Goal: Task Accomplishment & Management: Complete application form

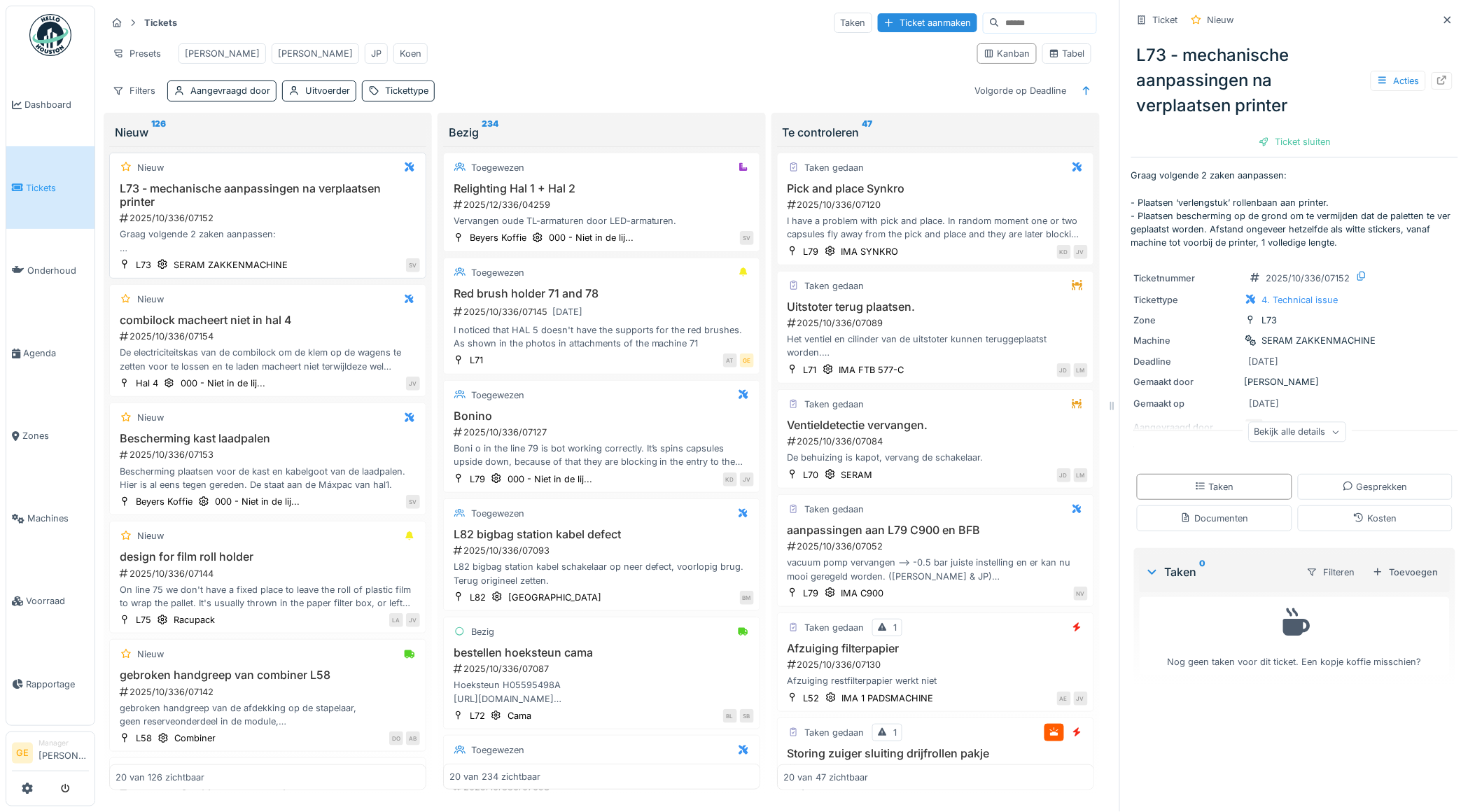
click at [331, 240] on div "Graag volgende 2 zaken aanpassen: - Plaatsen ‘verlengstuk’ rollenbaan aan print…" at bounding box center [268, 241] width 304 height 27
click at [1437, 80] on icon at bounding box center [1442, 80] width 12 height 9
click at [311, 341] on div "combilock macheert niet in hal 4 2025/10/336/07154 De electriciteitskas van de …" at bounding box center [268, 343] width 304 height 60
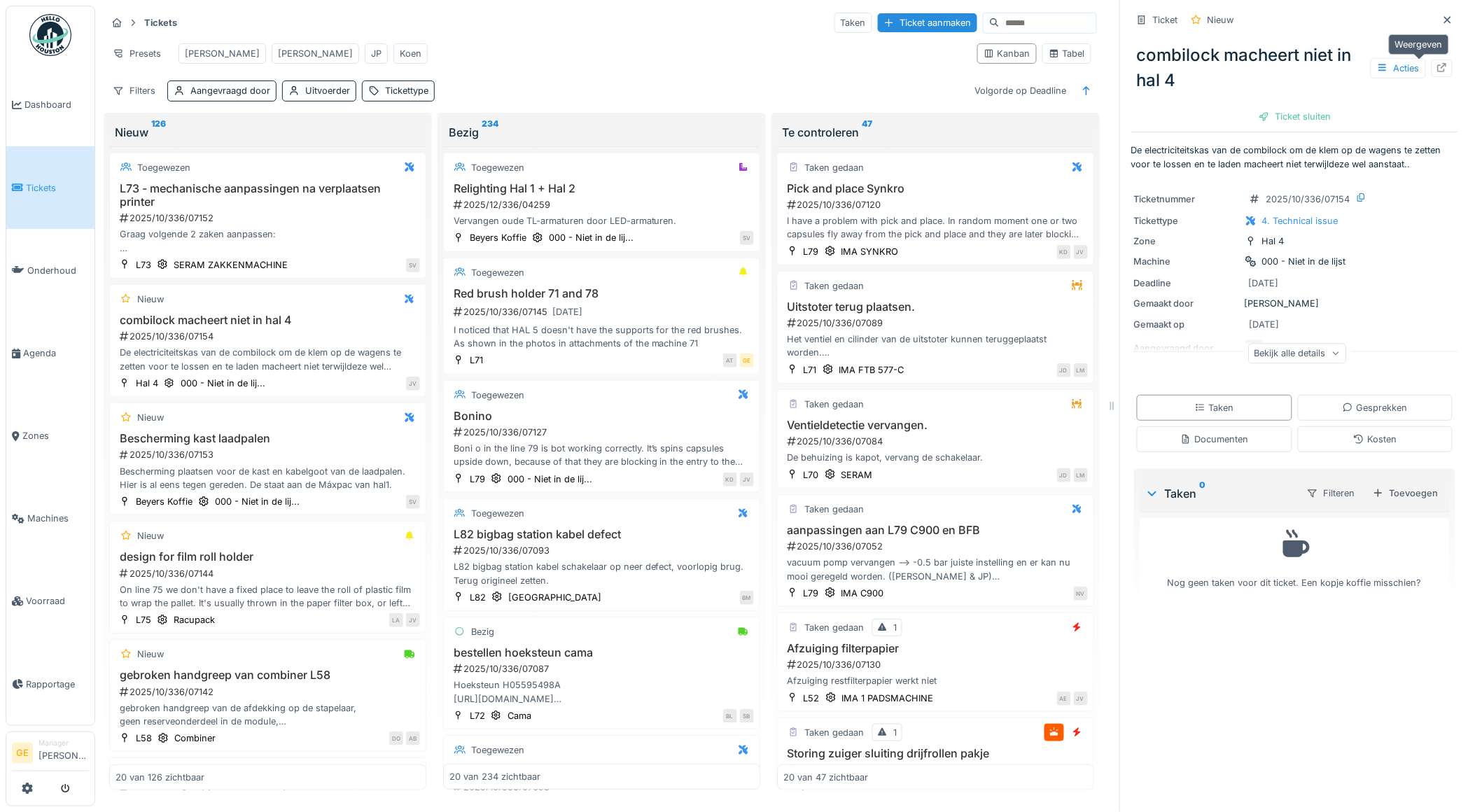
click at [1431, 66] on div at bounding box center [1442, 68] width 21 height 18
click at [304, 445] on h3 "Bescherming kast laadpalen" at bounding box center [268, 438] width 304 height 13
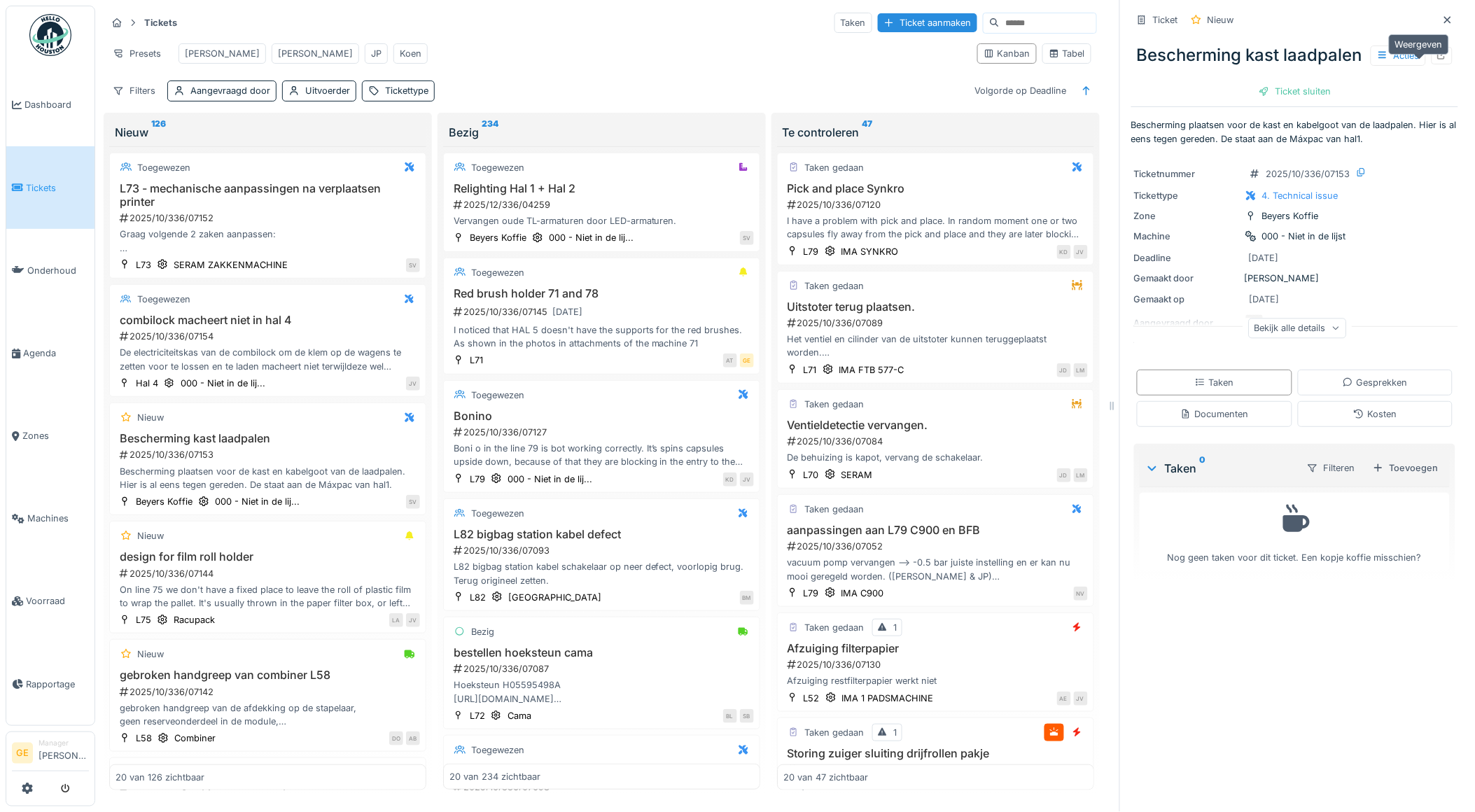
click at [1431, 64] on div at bounding box center [1442, 56] width 21 height 18
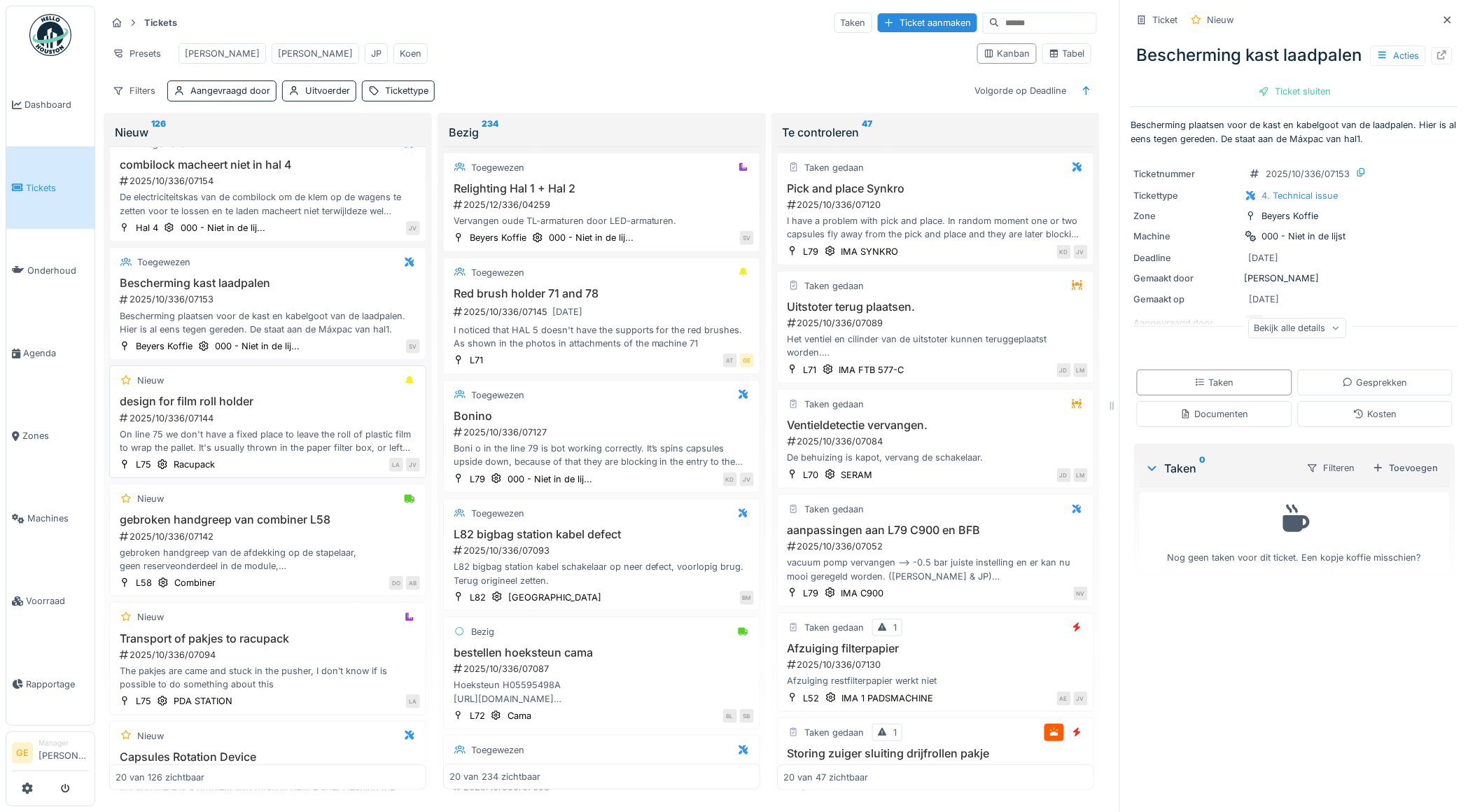
scroll to position [233, 0]
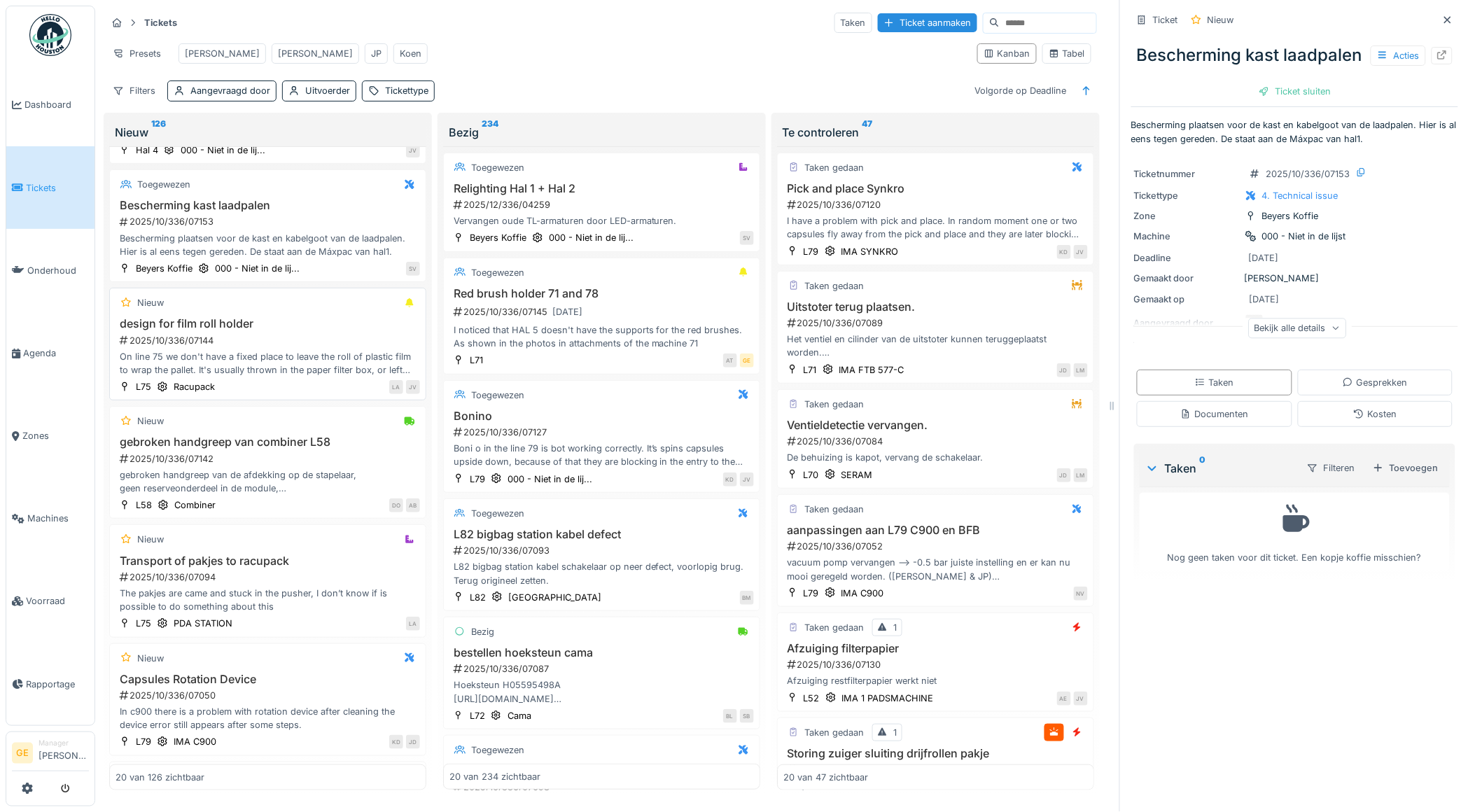
click at [301, 366] on div "On line 75 we don't have a fixed place to leave the roll of plastic film to wra…" at bounding box center [268, 363] width 304 height 27
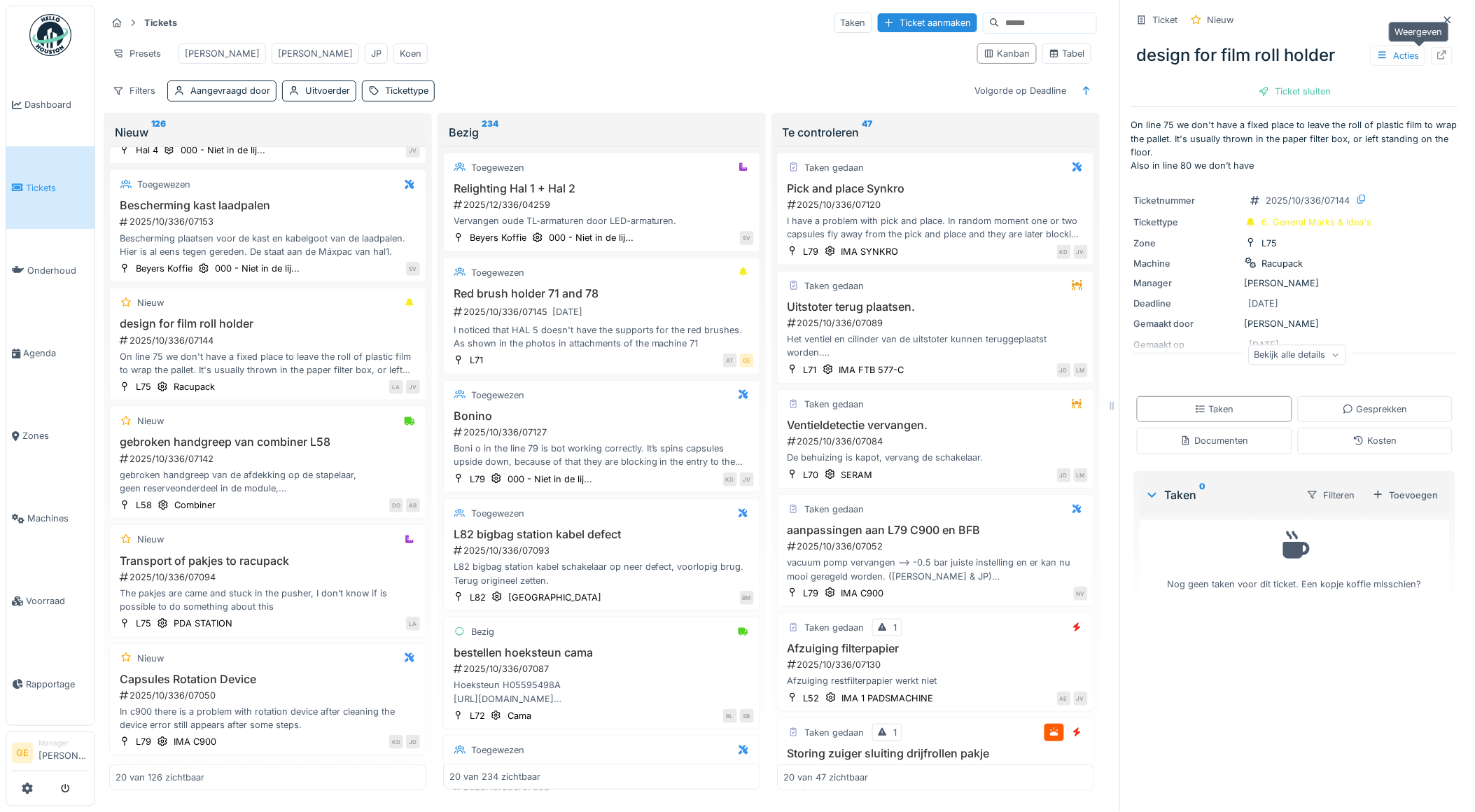
click at [1431, 57] on div at bounding box center [1442, 56] width 21 height 18
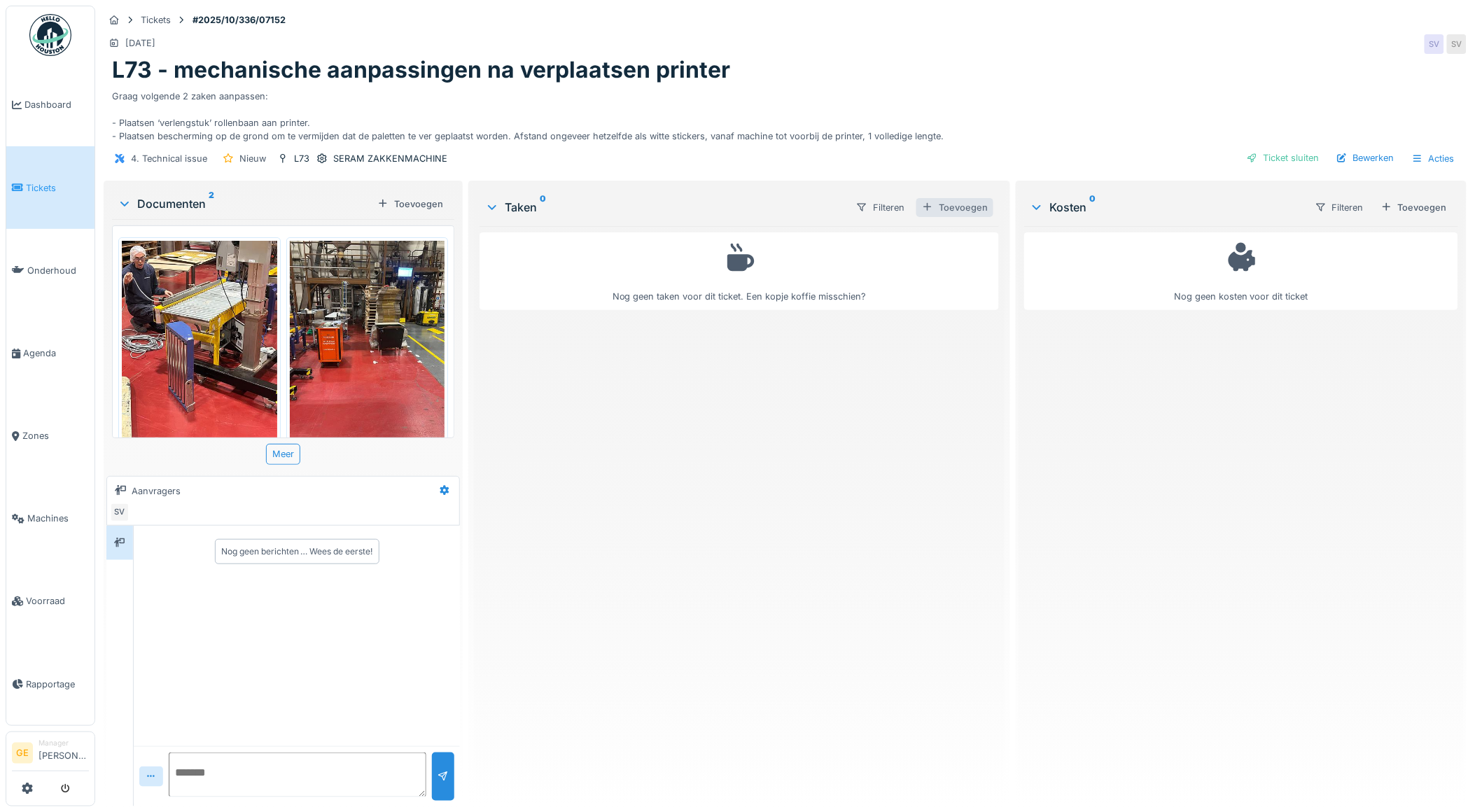
click at [976, 204] on div "Toevoegen" at bounding box center [955, 207] width 77 height 19
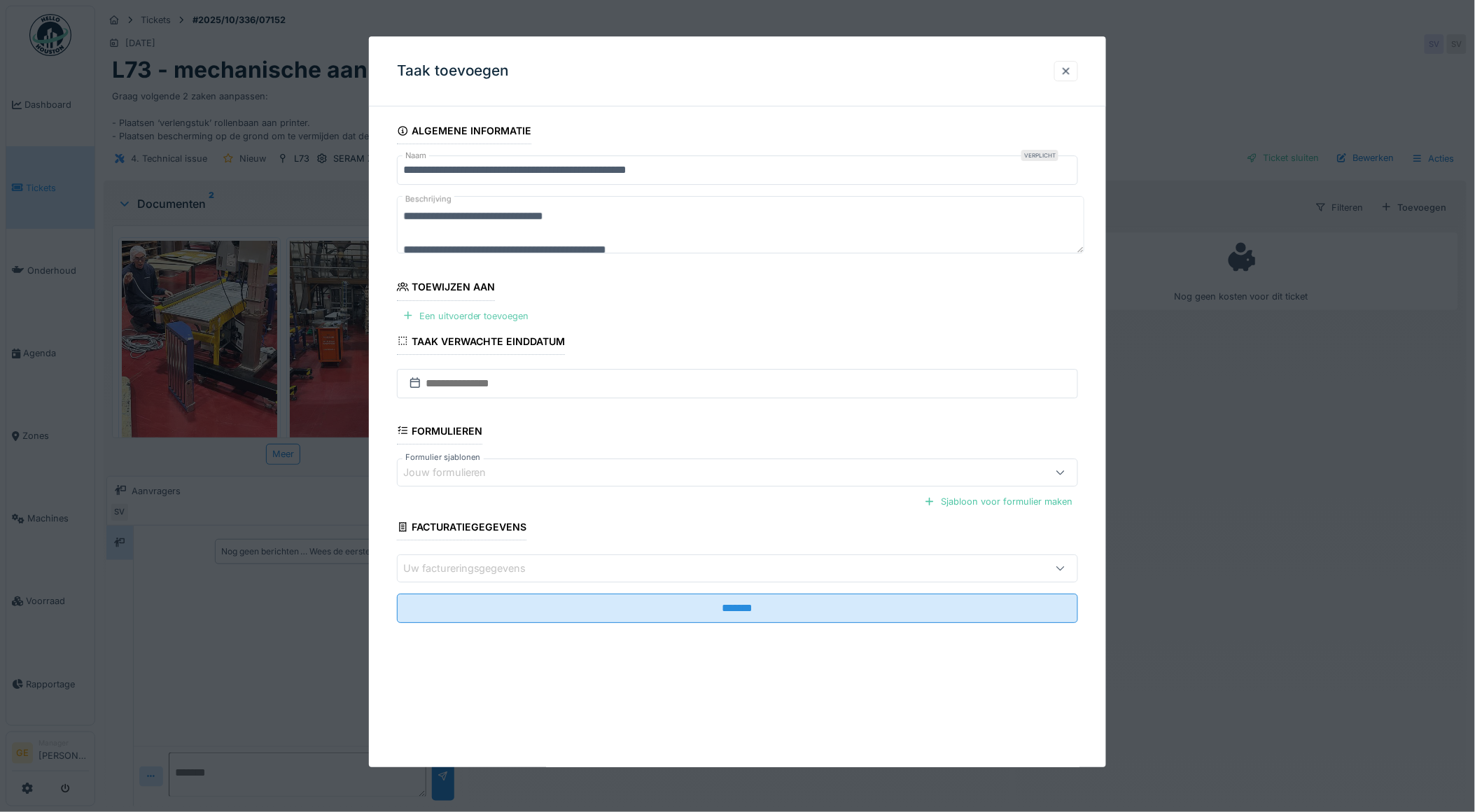
click at [487, 307] on div "Een uitvoerder toevoegen" at bounding box center [465, 316] width 138 height 19
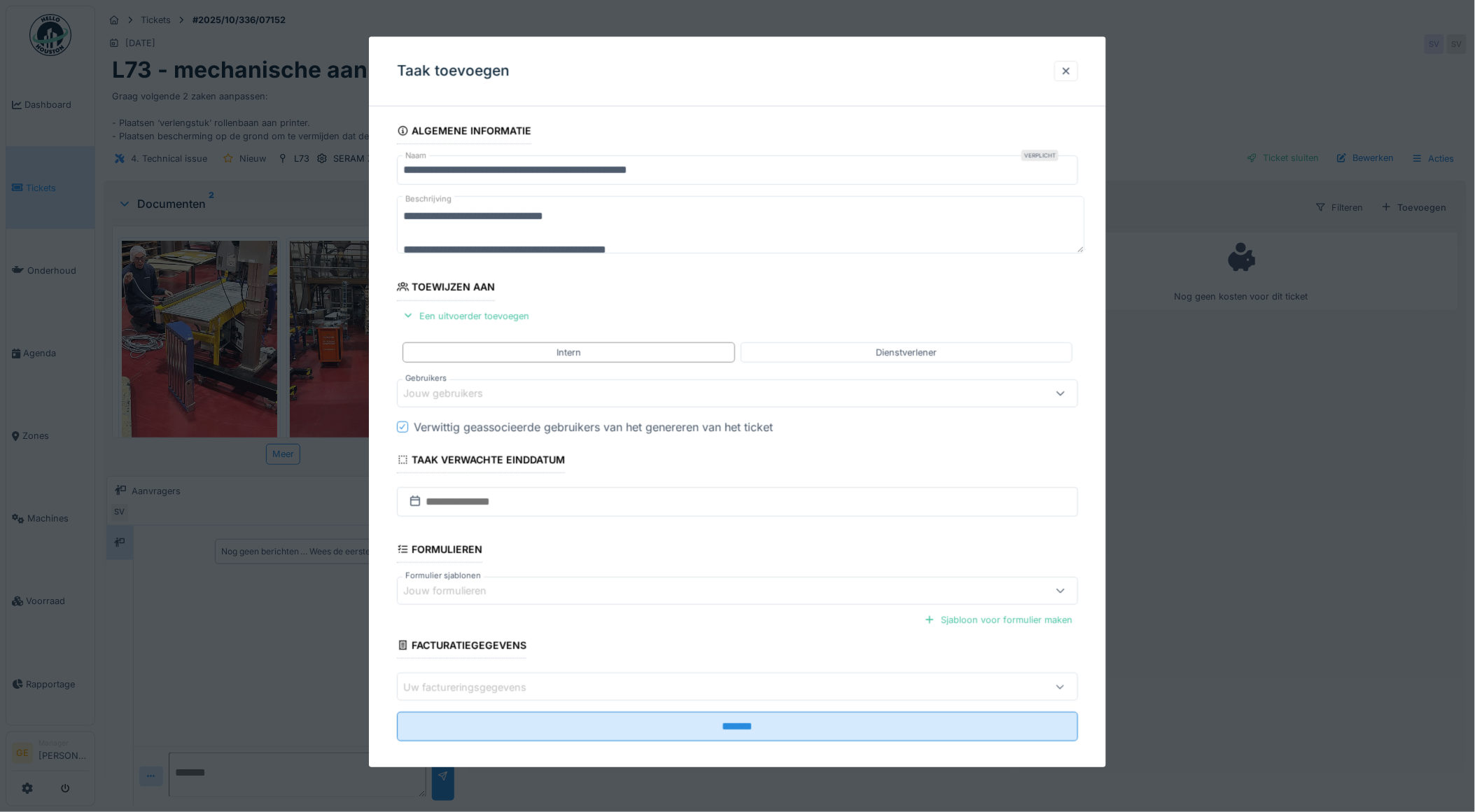
click at [439, 390] on div "Jouw gebruikers" at bounding box center [453, 393] width 100 height 15
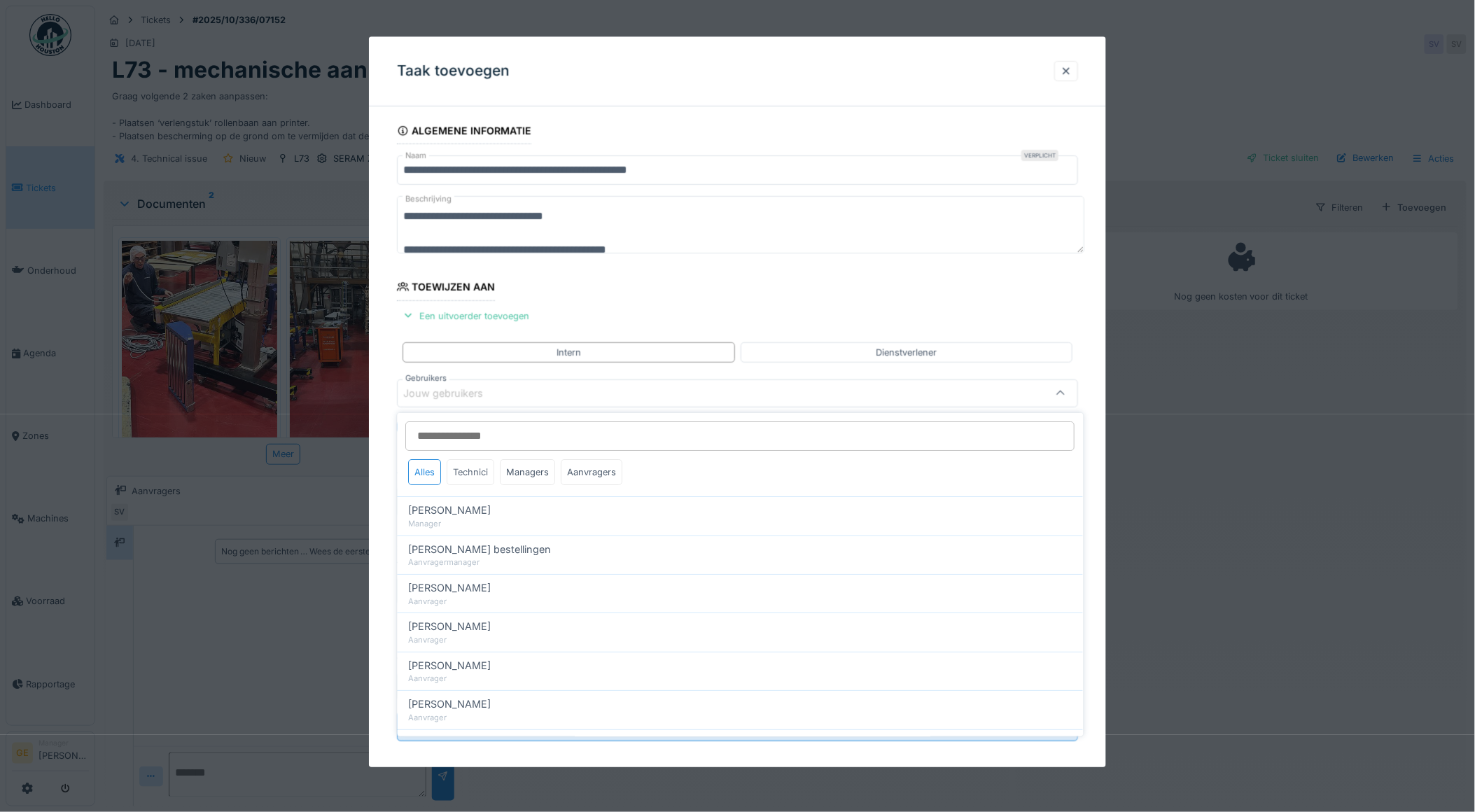
click at [472, 473] on div "Technici" at bounding box center [472, 471] width 48 height 26
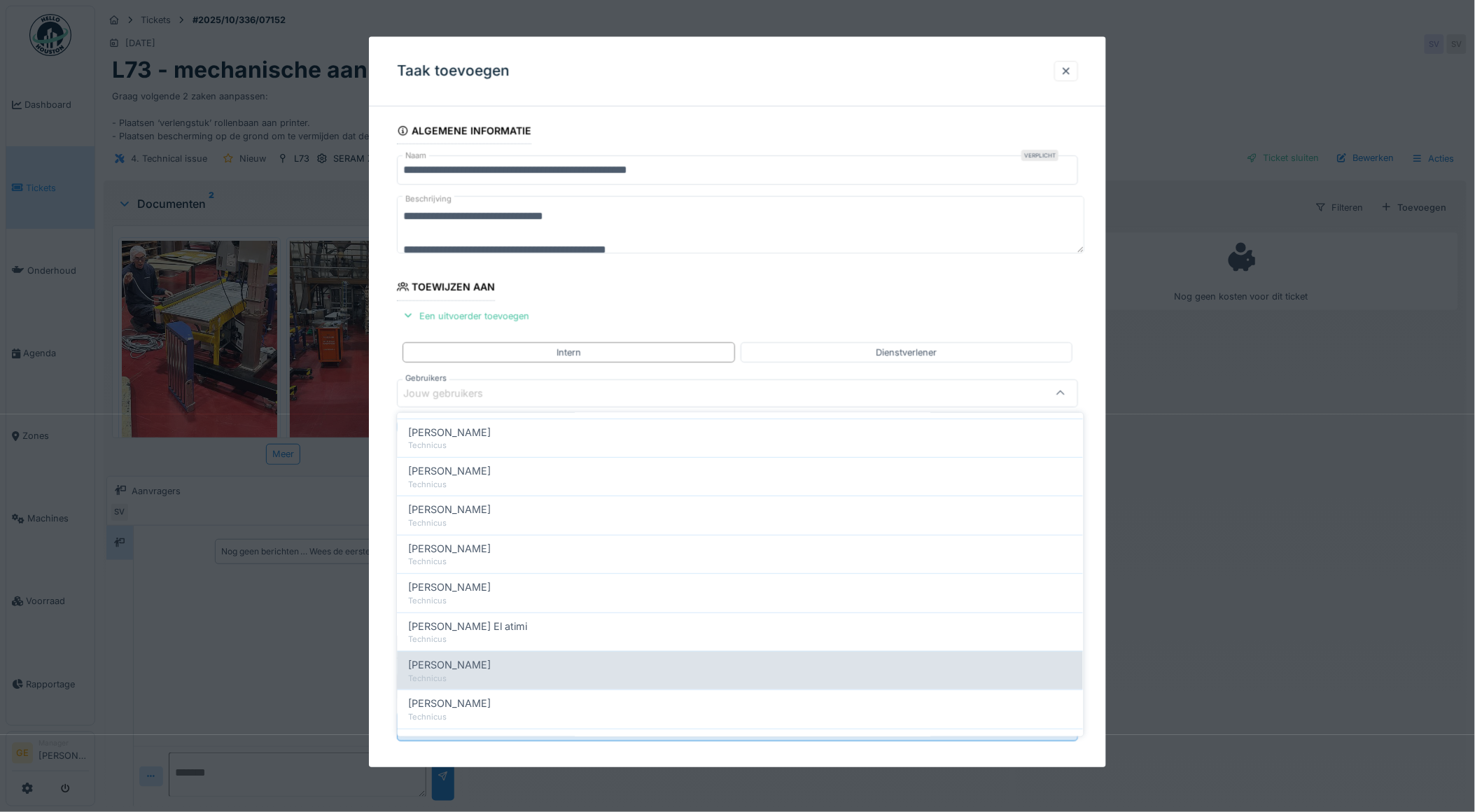
click at [468, 671] on span "Koen Lauwers" at bounding box center [450, 664] width 83 height 15
type input "*****"
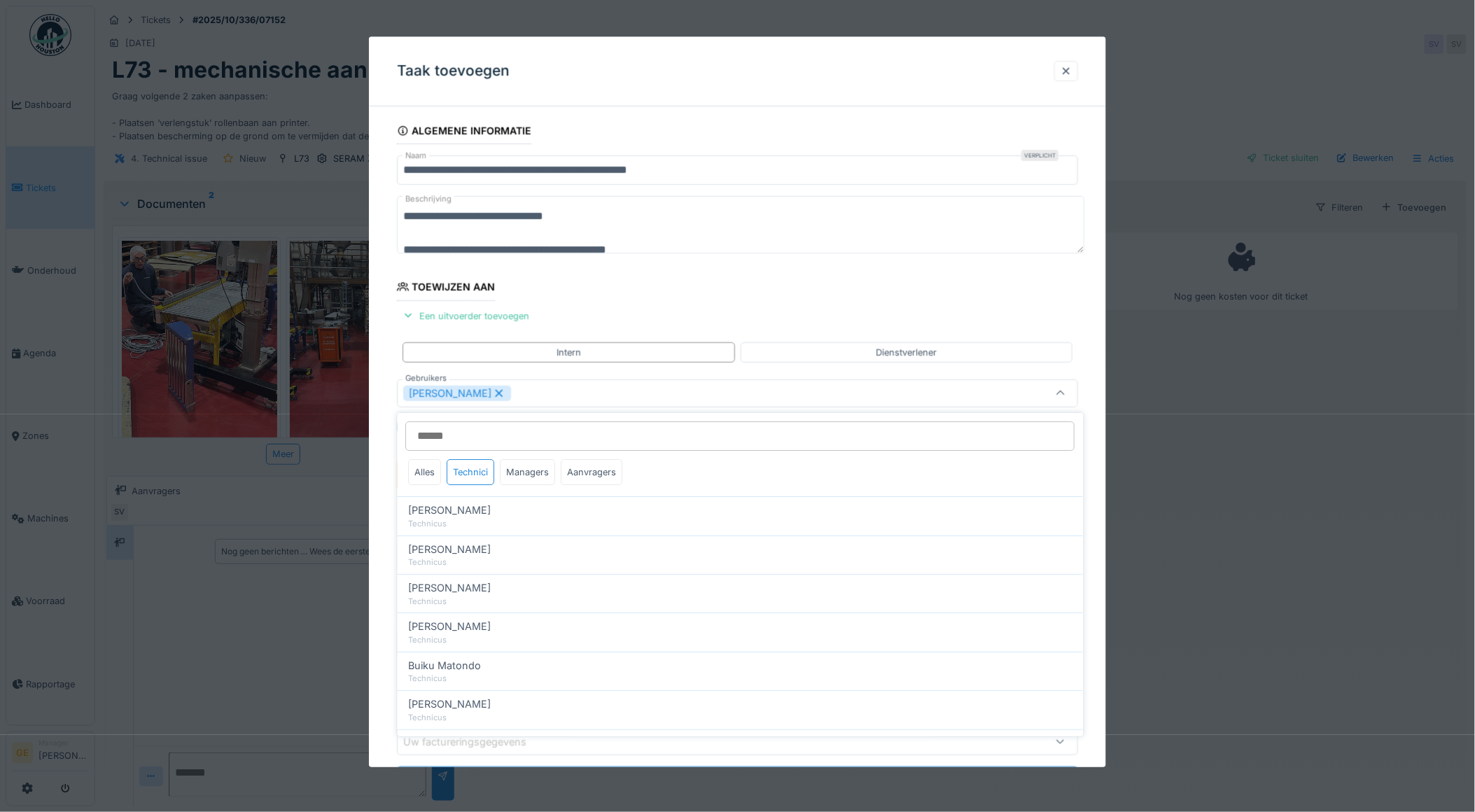
click at [383, 312] on div "**********" at bounding box center [738, 476] width 738 height 718
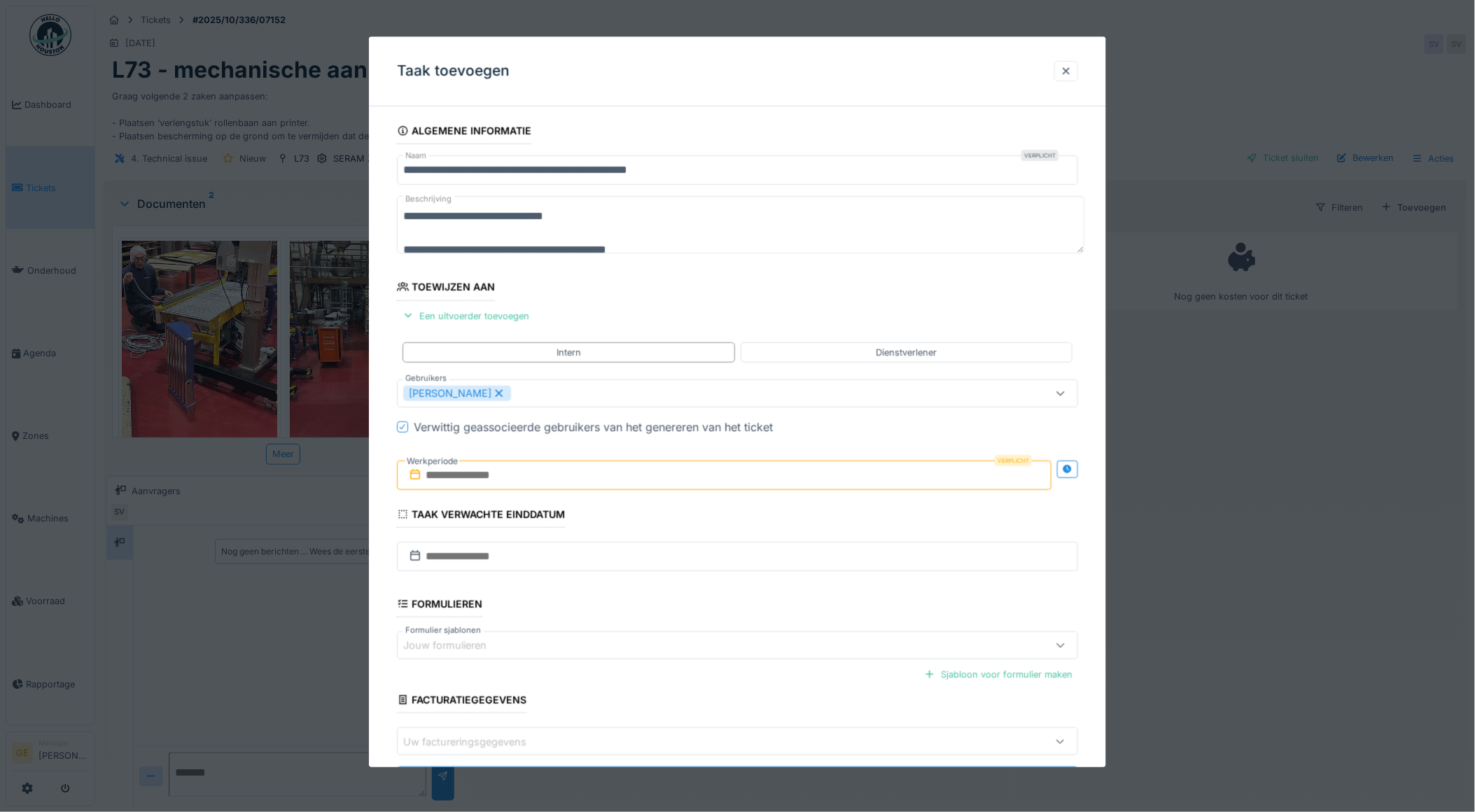
click at [480, 473] on input "text" at bounding box center [724, 475] width 656 height 29
click at [681, 616] on div "14" at bounding box center [681, 612] width 19 height 19
click at [661, 613] on div "13" at bounding box center [658, 613] width 19 height 20
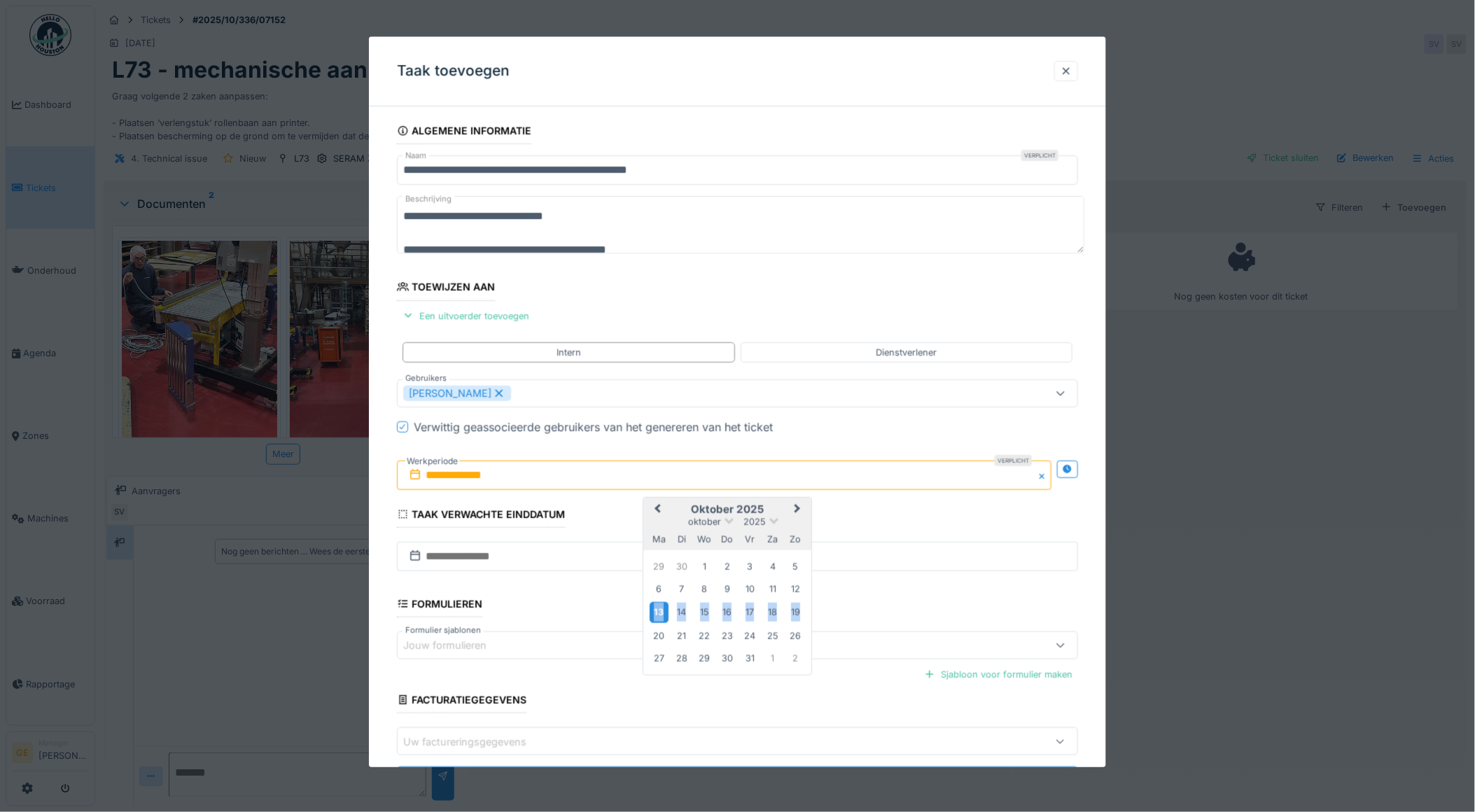
click at [661, 613] on div "13" at bounding box center [658, 613] width 19 height 20
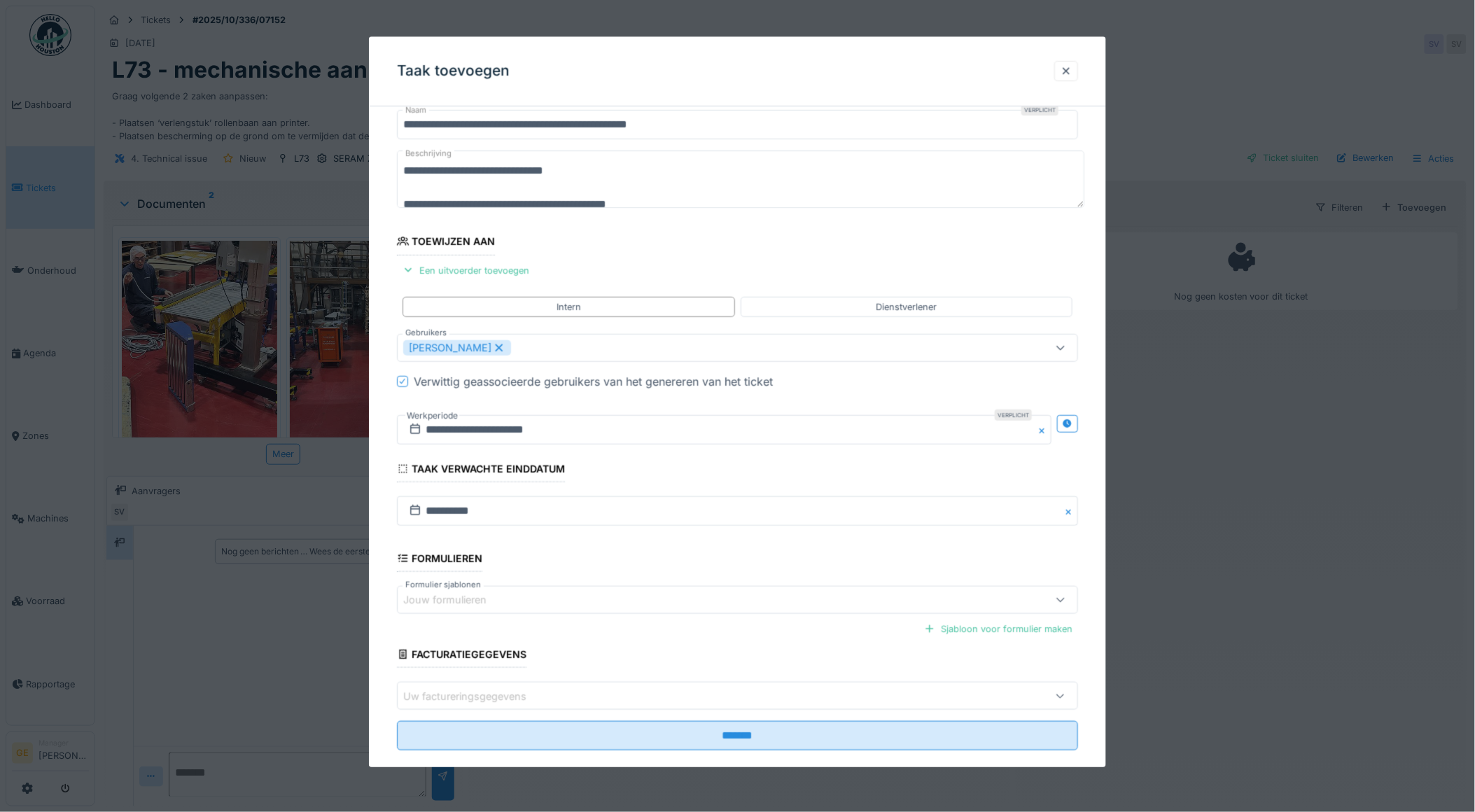
scroll to position [68, 0]
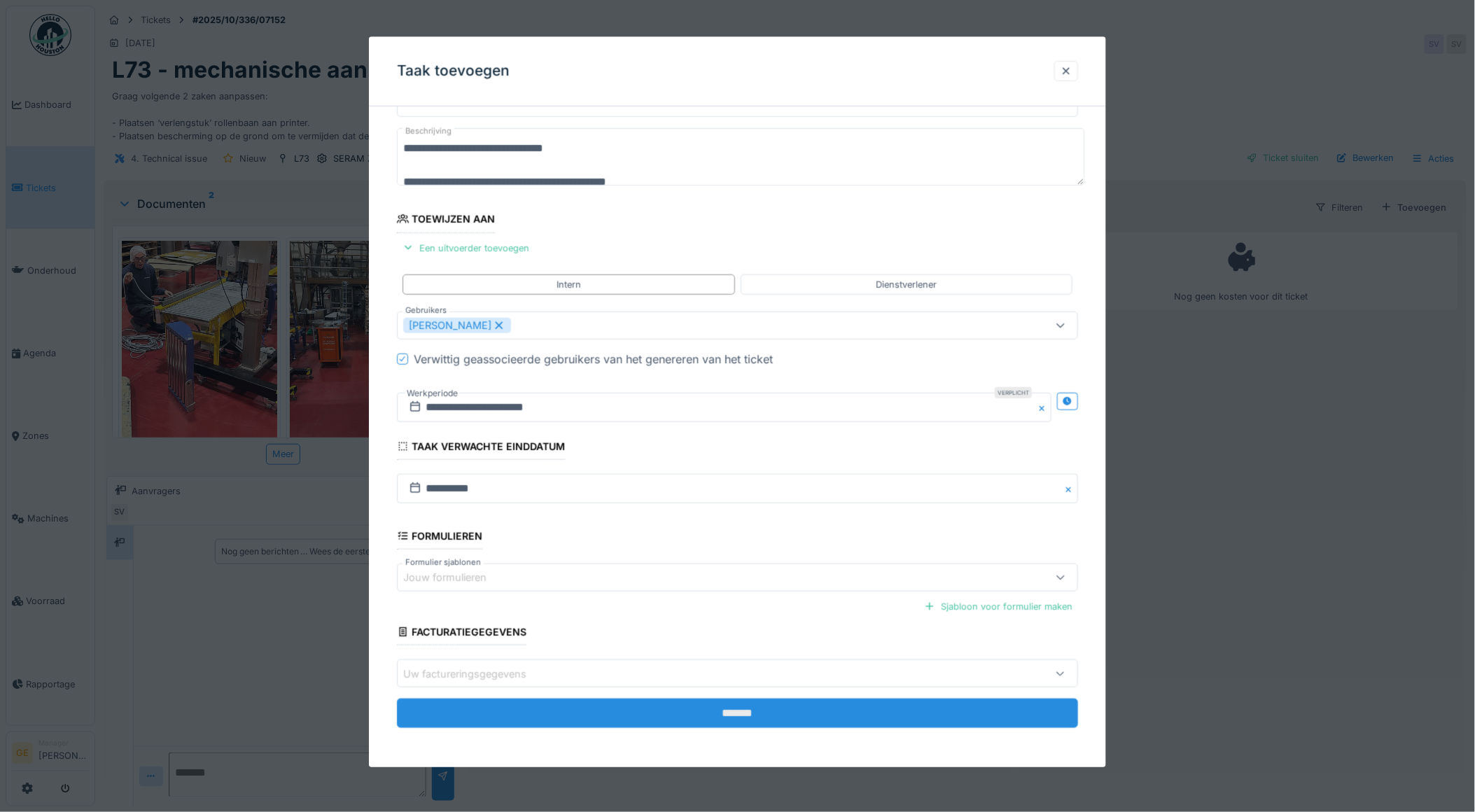
click at [607, 726] on input "*******" at bounding box center [738, 713] width 681 height 29
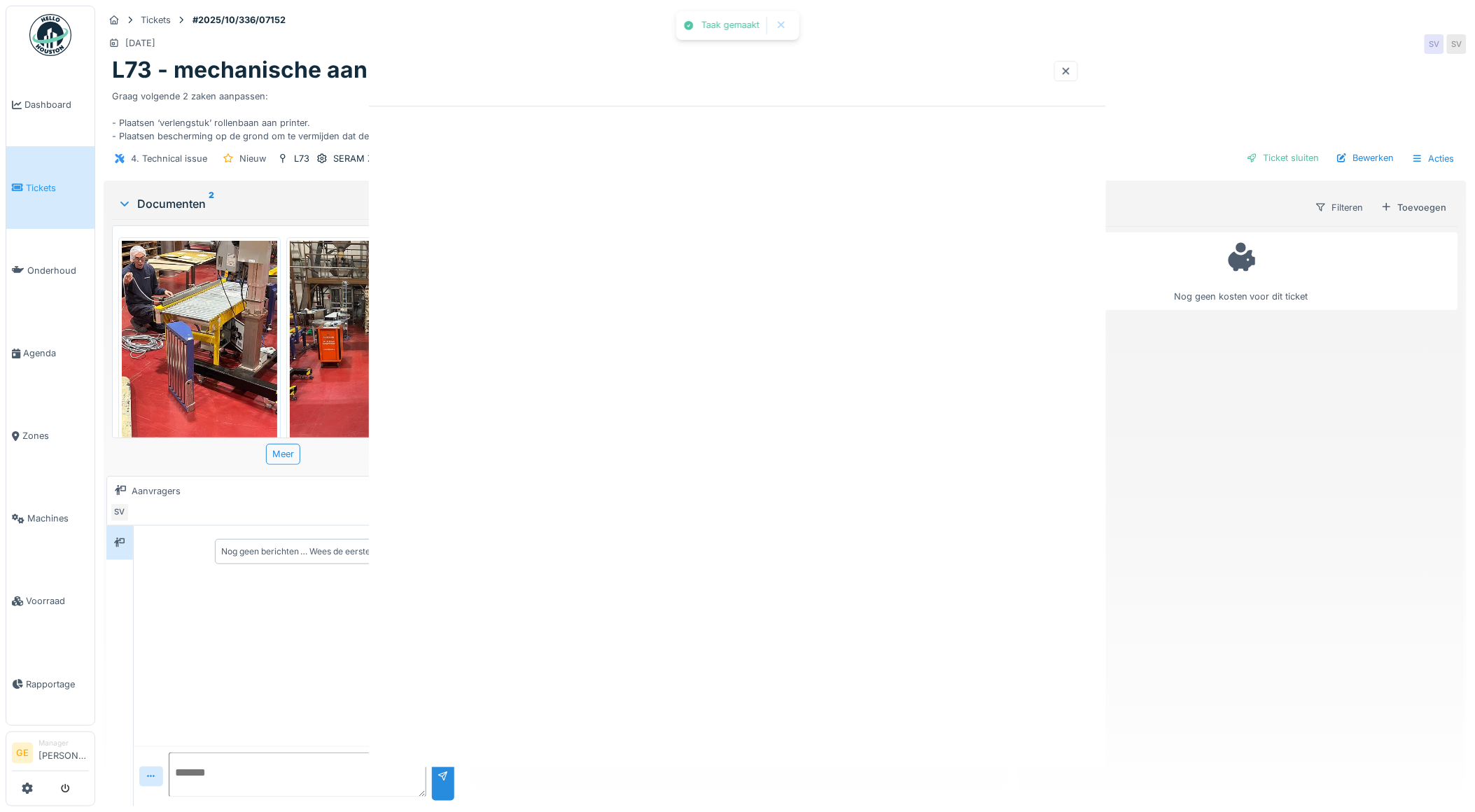
scroll to position [0, 0]
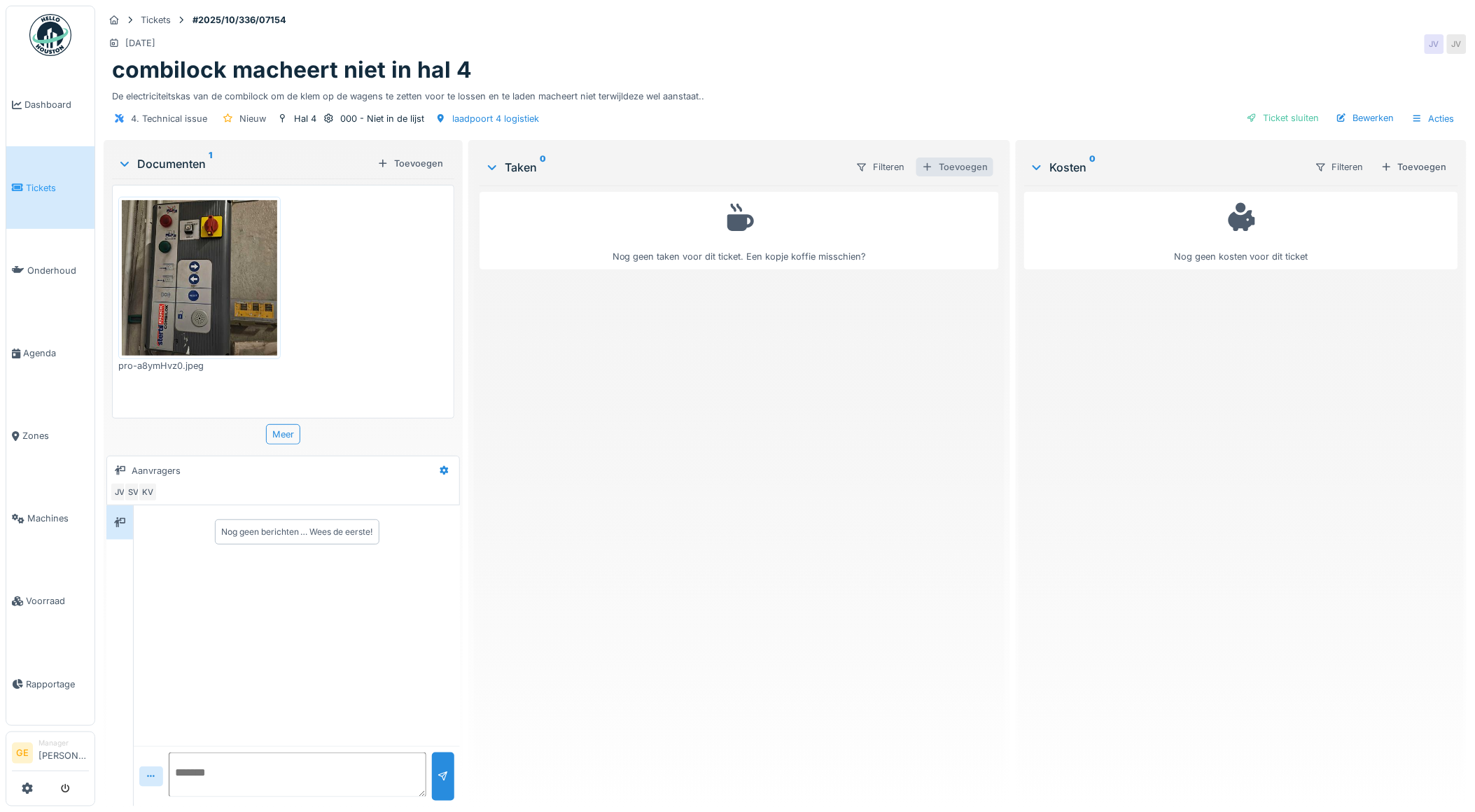
click at [949, 164] on div "Toevoegen" at bounding box center [955, 166] width 77 height 19
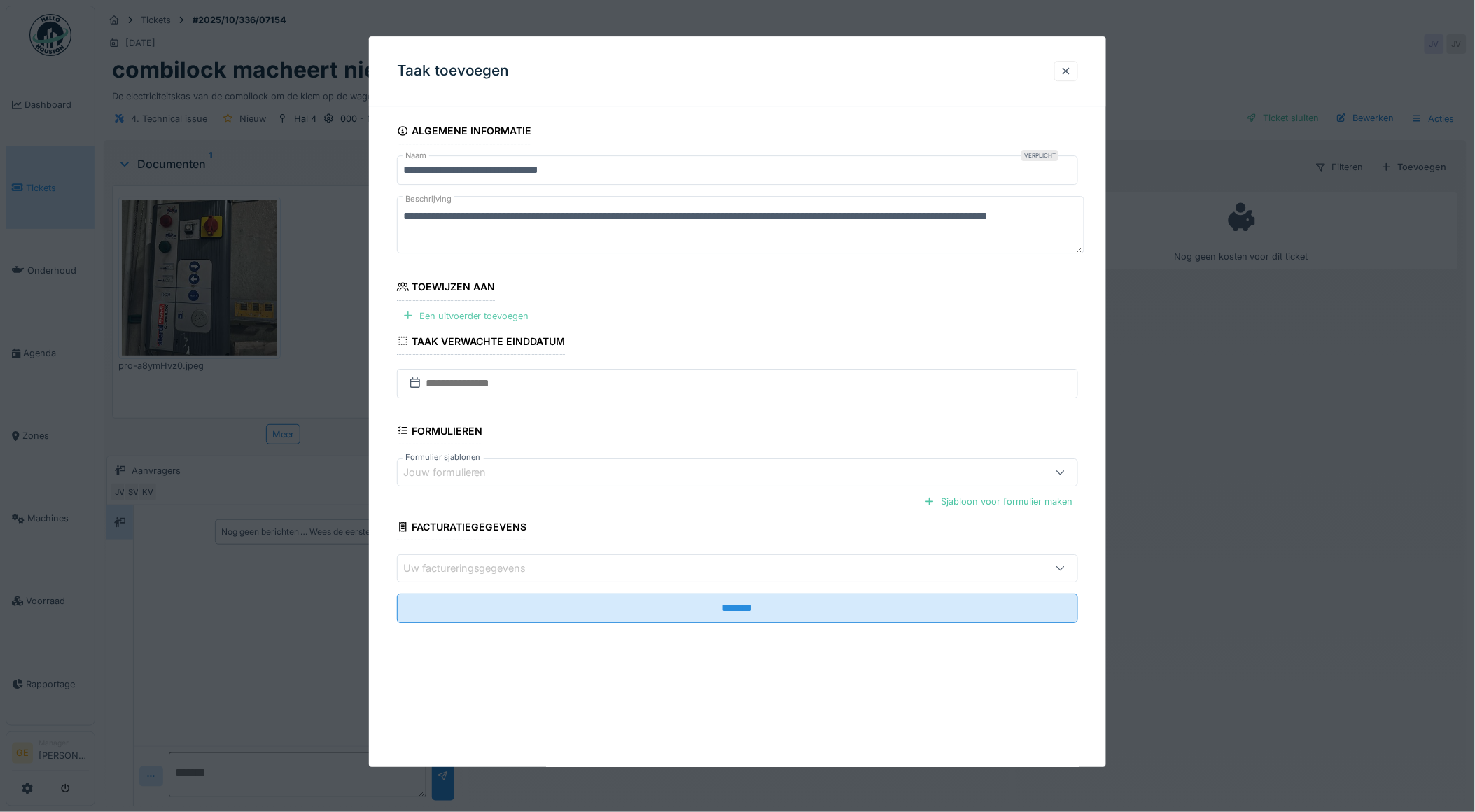
click at [485, 318] on div "Een uitvoerder toevoegen" at bounding box center [465, 316] width 138 height 19
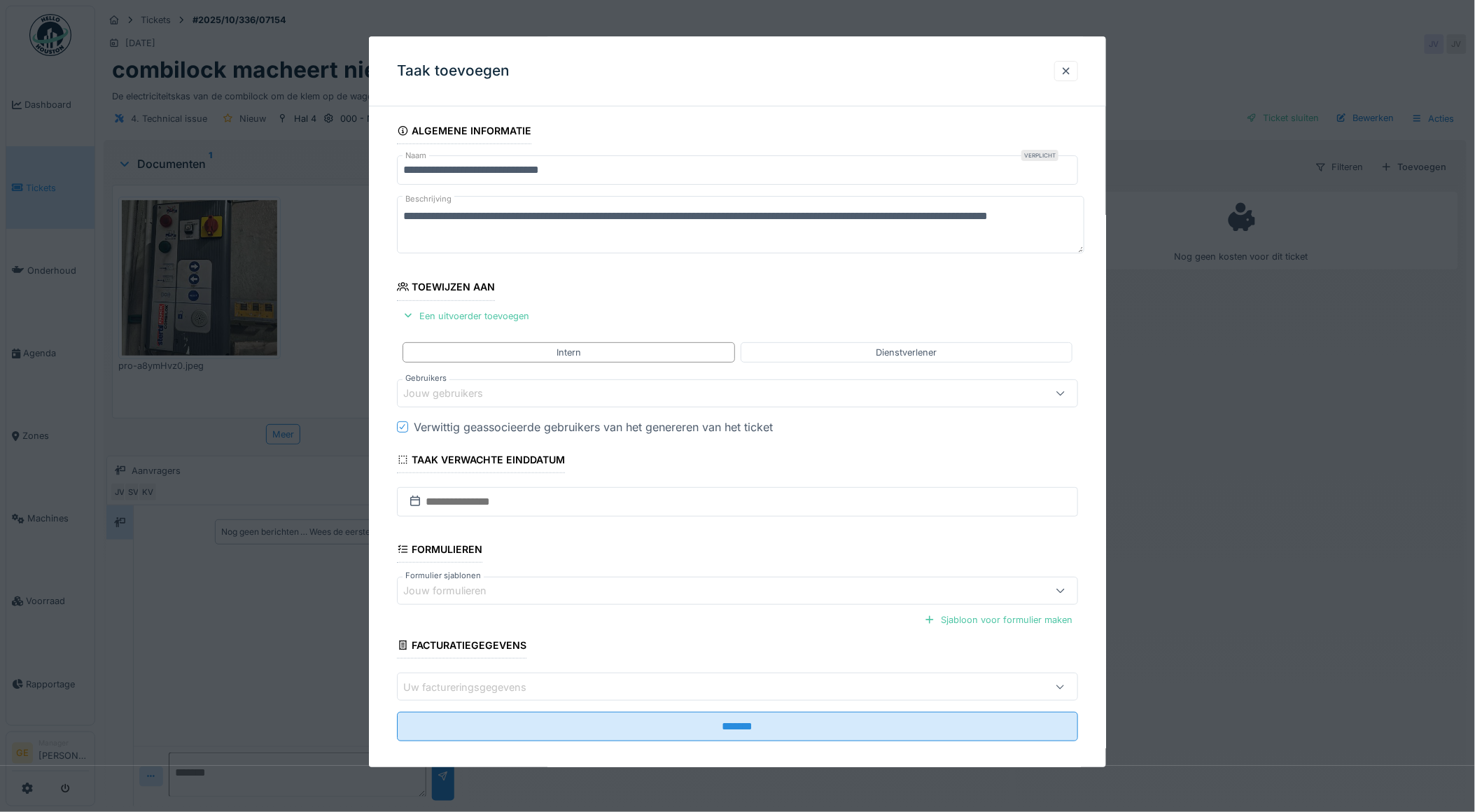
click at [442, 396] on div "Jouw gebruikers" at bounding box center [453, 393] width 100 height 15
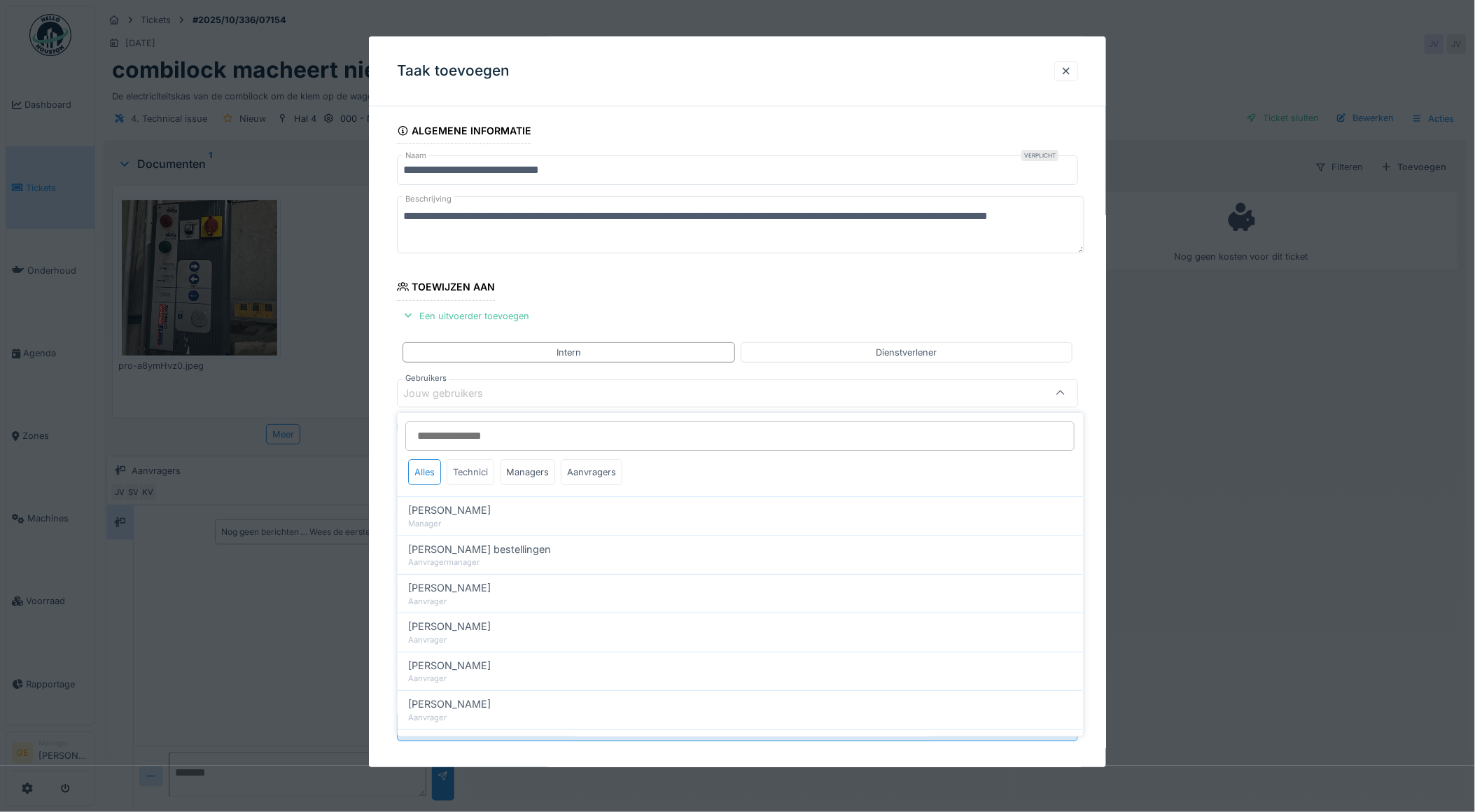
click at [463, 466] on div "Technici" at bounding box center [472, 471] width 48 height 26
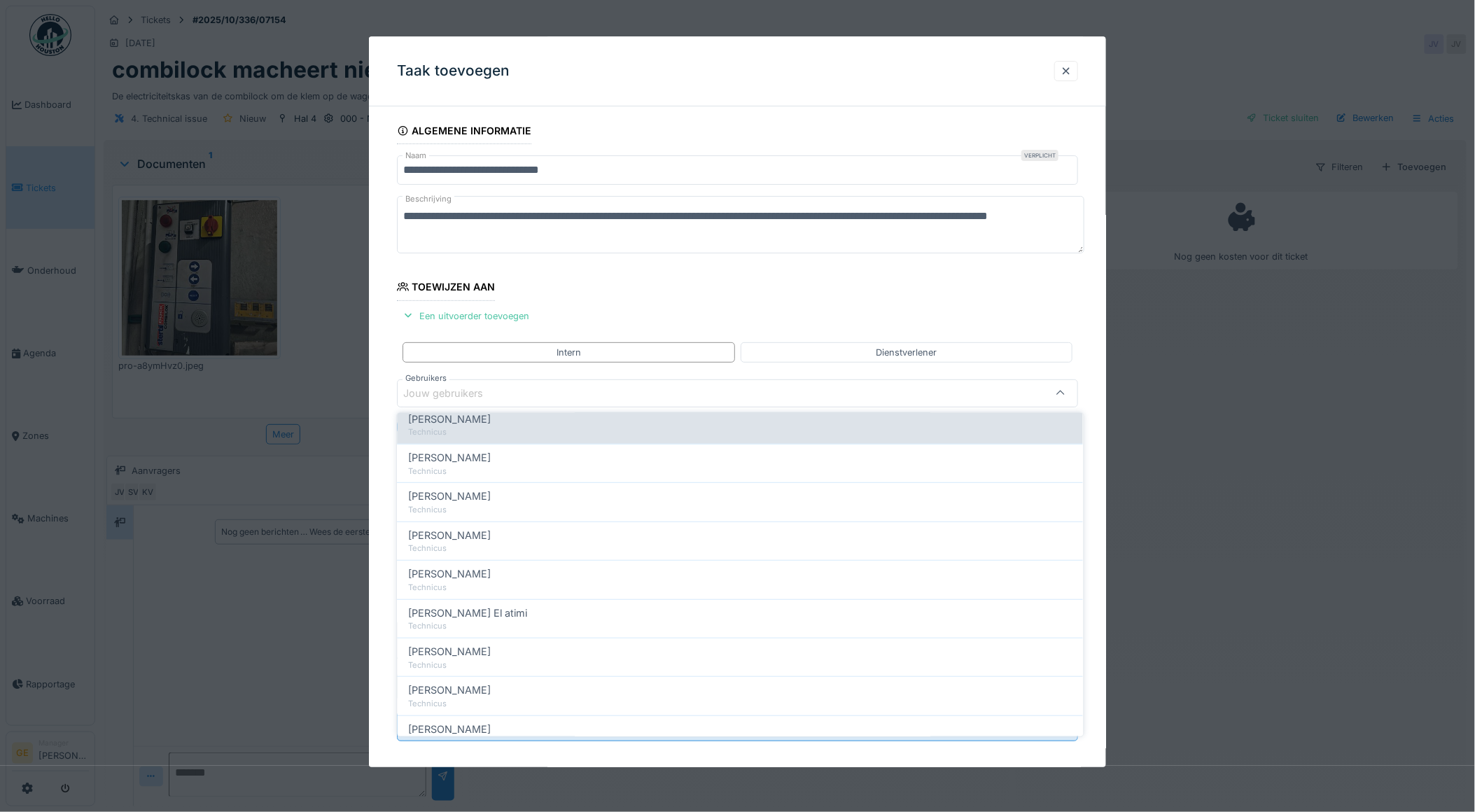
scroll to position [310, 0]
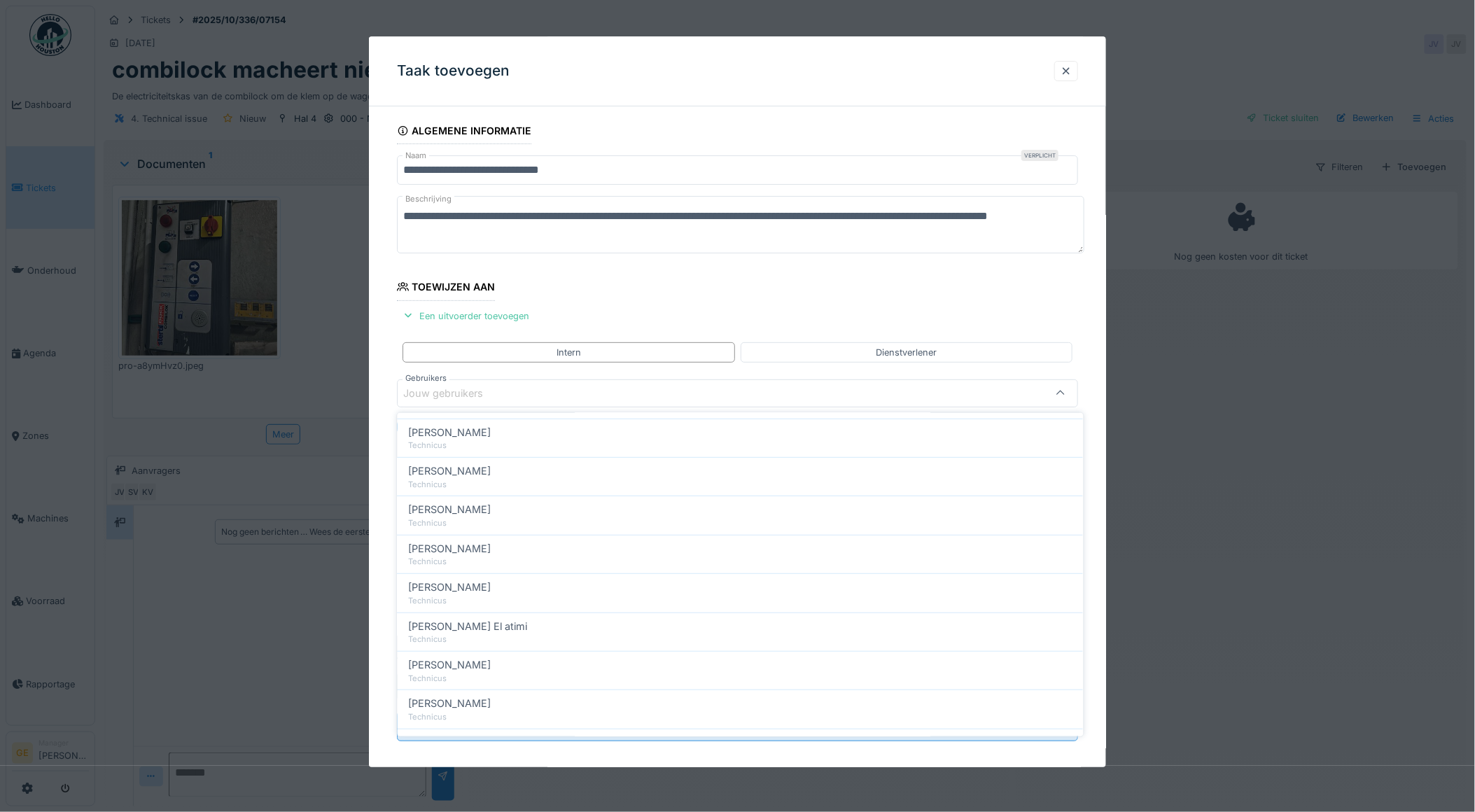
click at [455, 397] on div "Jouw gebruikers" at bounding box center [453, 393] width 100 height 15
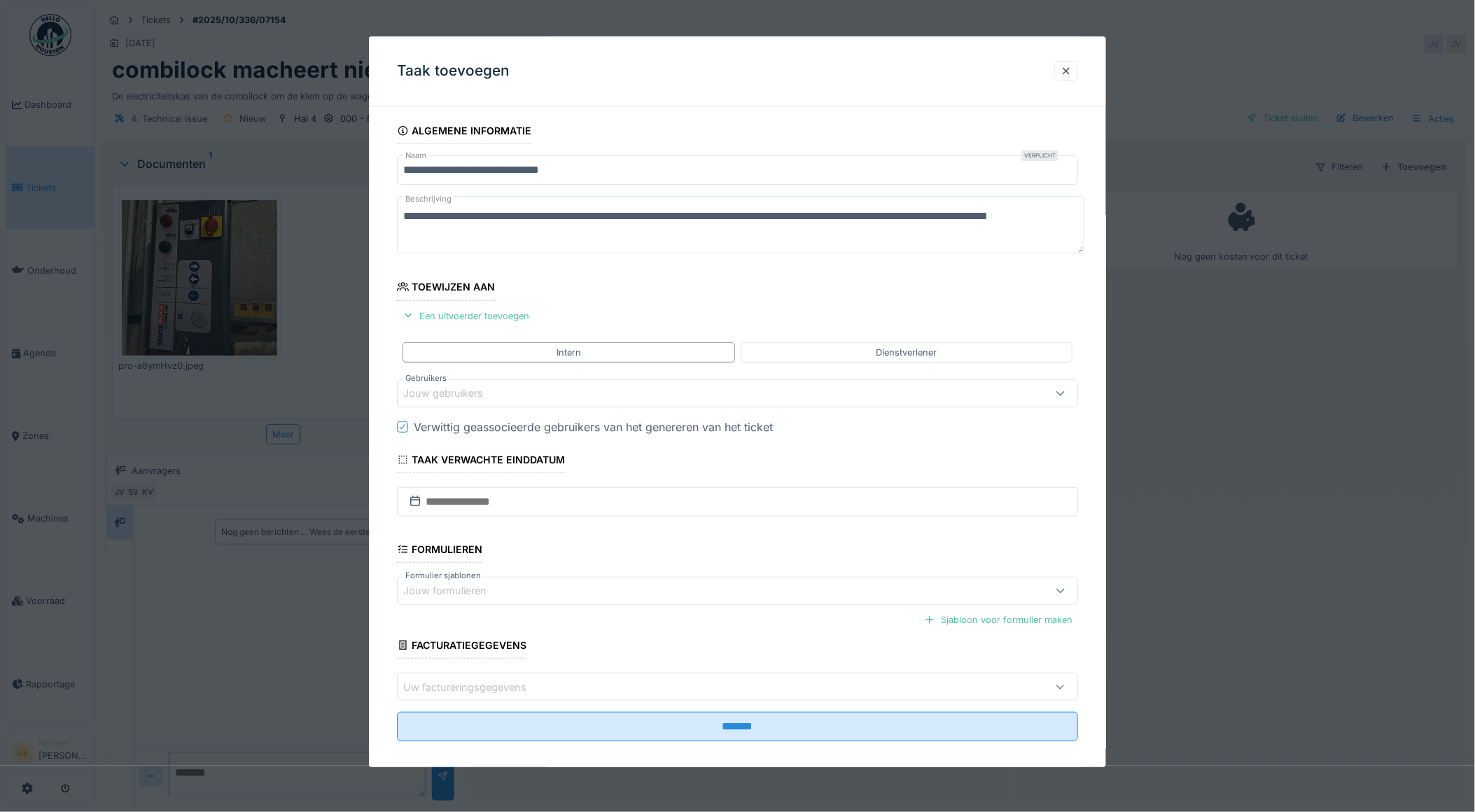
click at [461, 397] on div "Jouw gebruikers" at bounding box center [453, 393] width 100 height 15
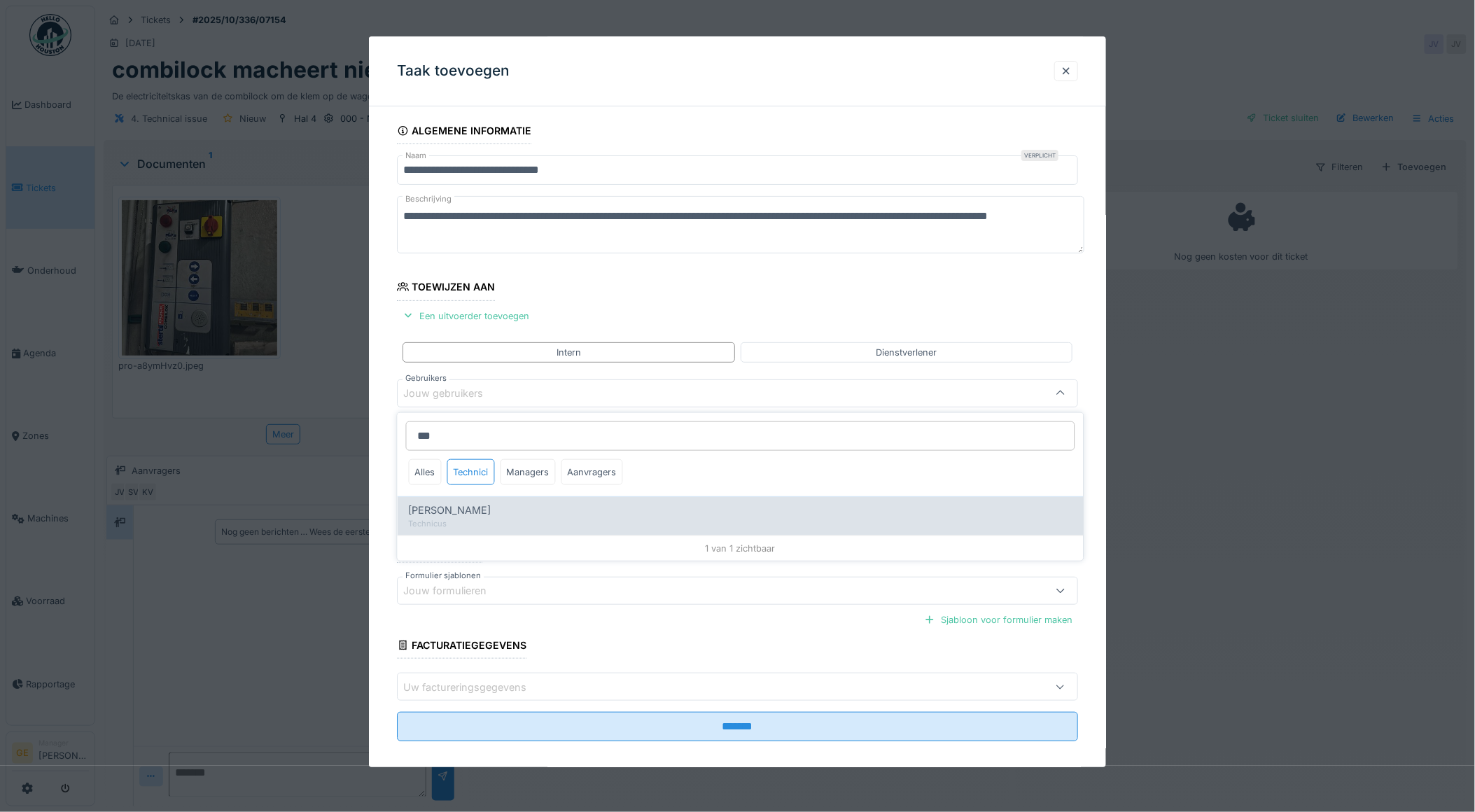
type input "***"
click at [438, 519] on div "Technicus" at bounding box center [741, 523] width 664 height 12
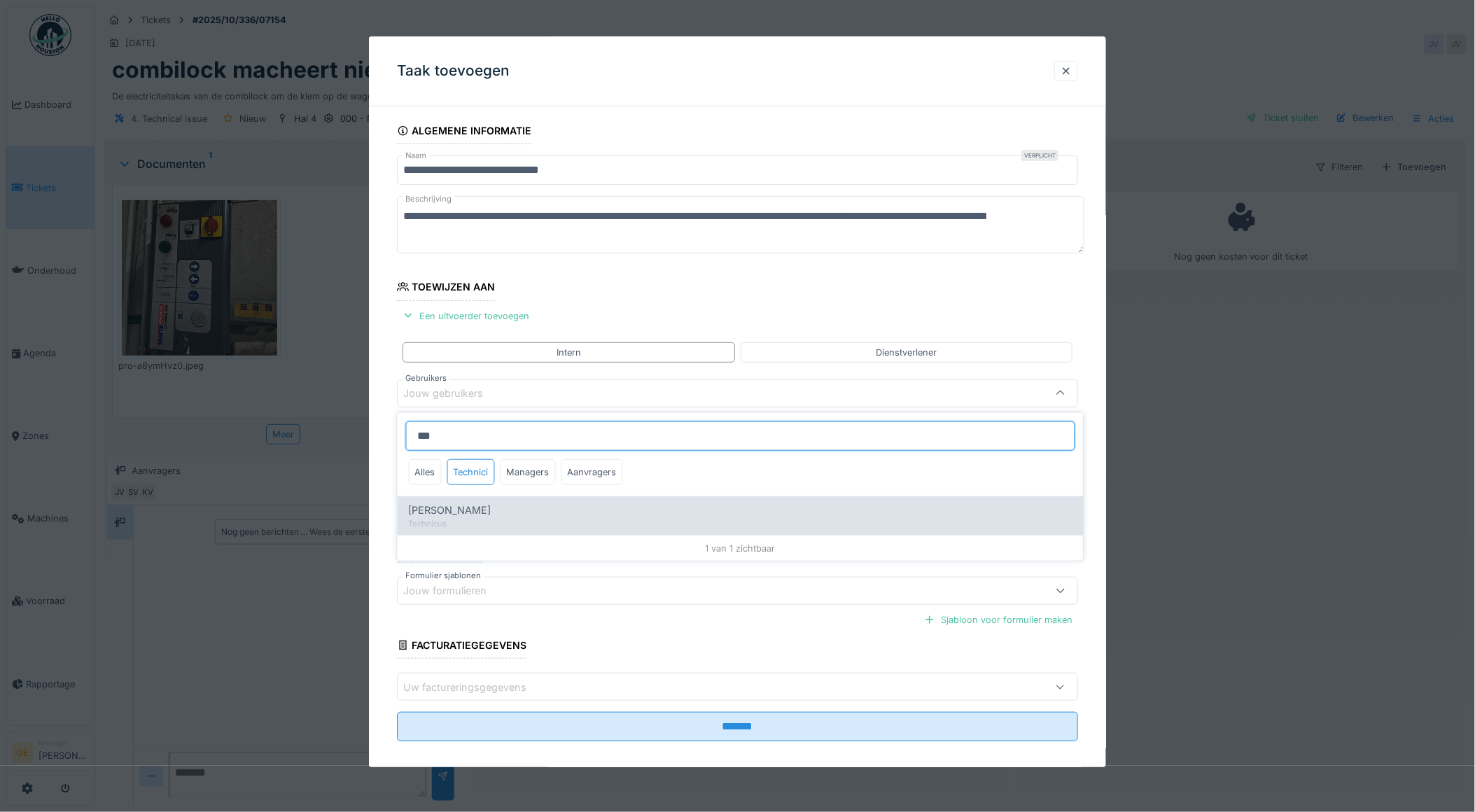
type input "****"
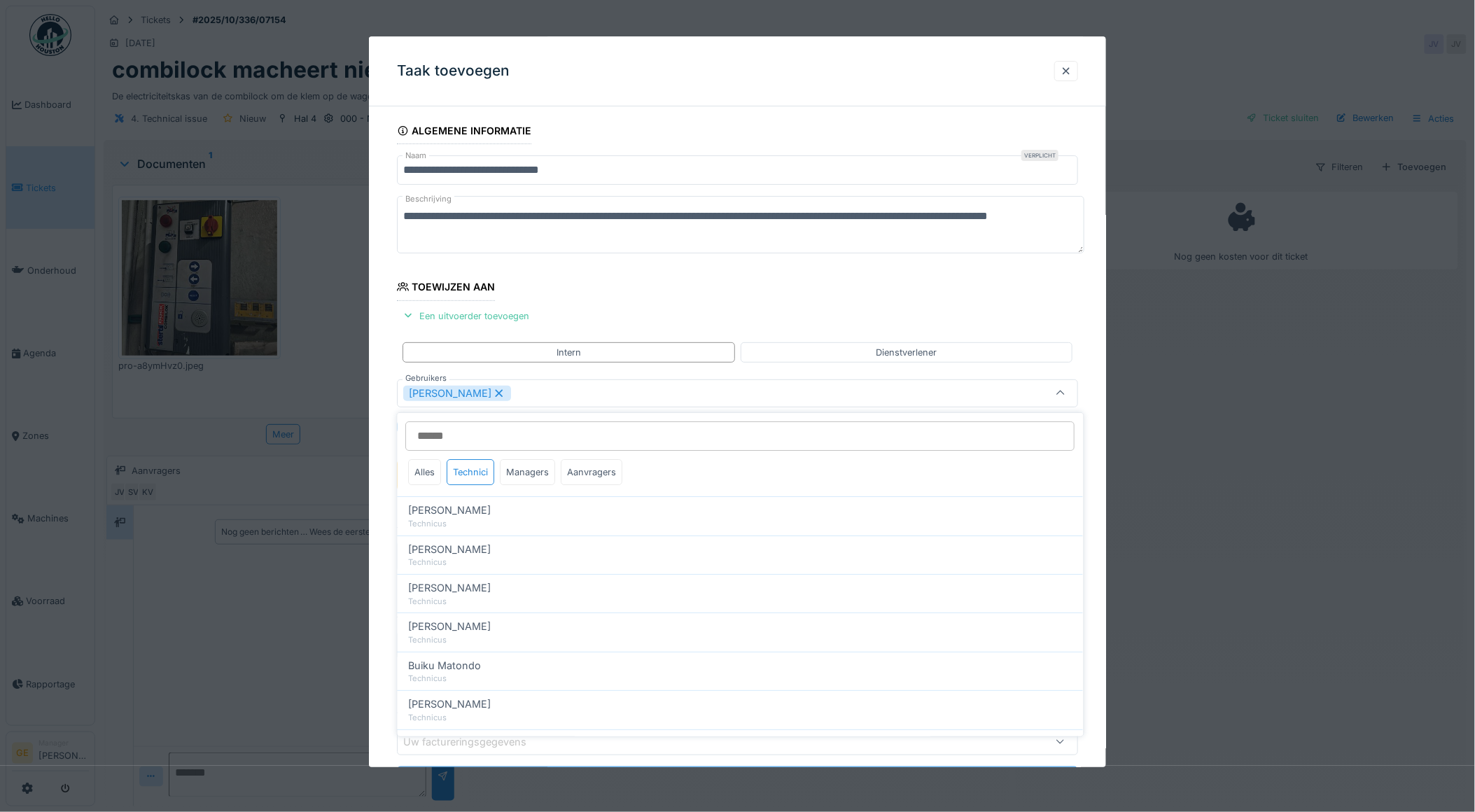
click at [617, 311] on fieldset "**********" at bounding box center [738, 462] width 681 height 689
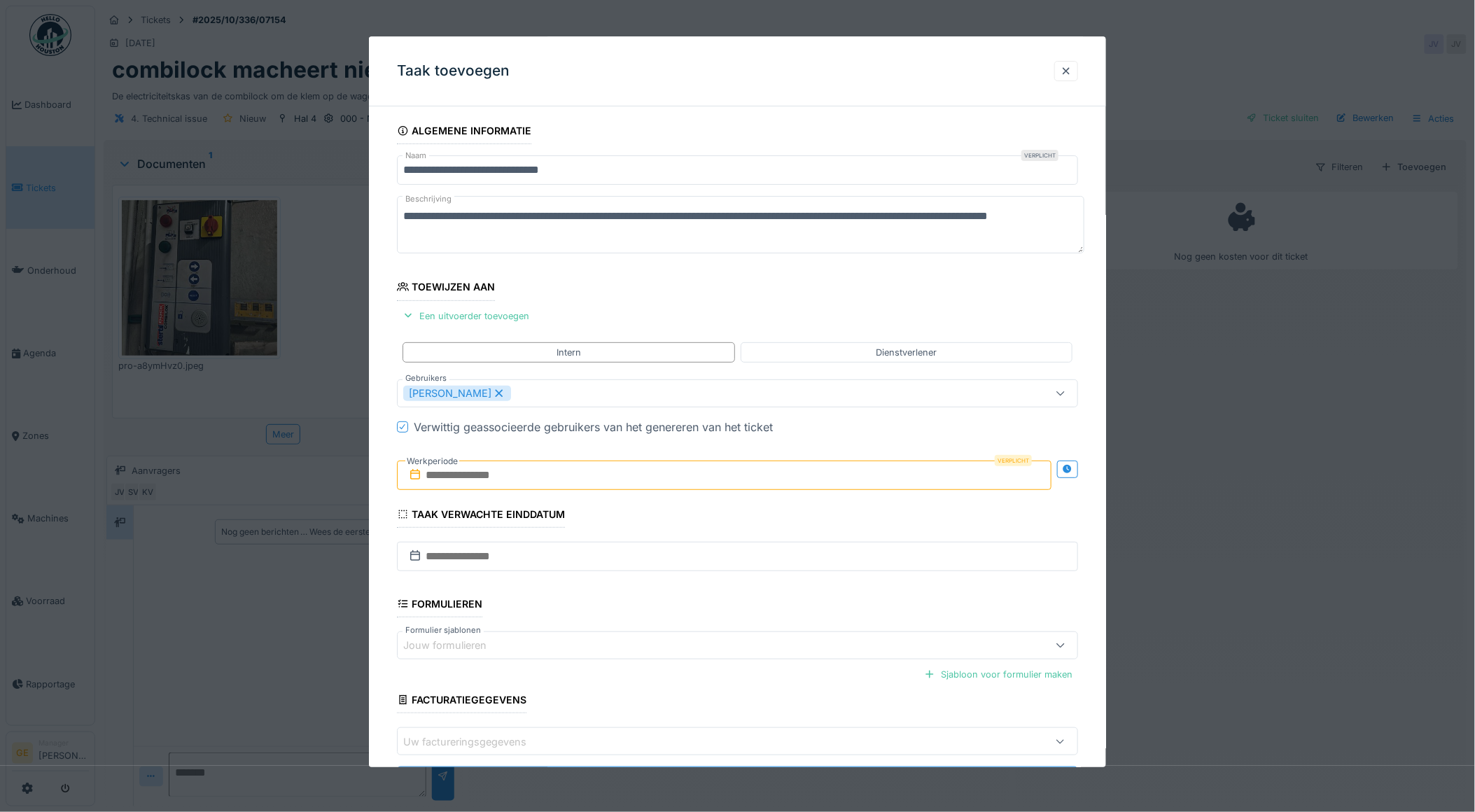
click at [432, 474] on input "text" at bounding box center [724, 475] width 656 height 29
click at [681, 621] on div "14" at bounding box center [681, 612] width 19 height 19
click at [661, 613] on div "13" at bounding box center [658, 613] width 19 height 20
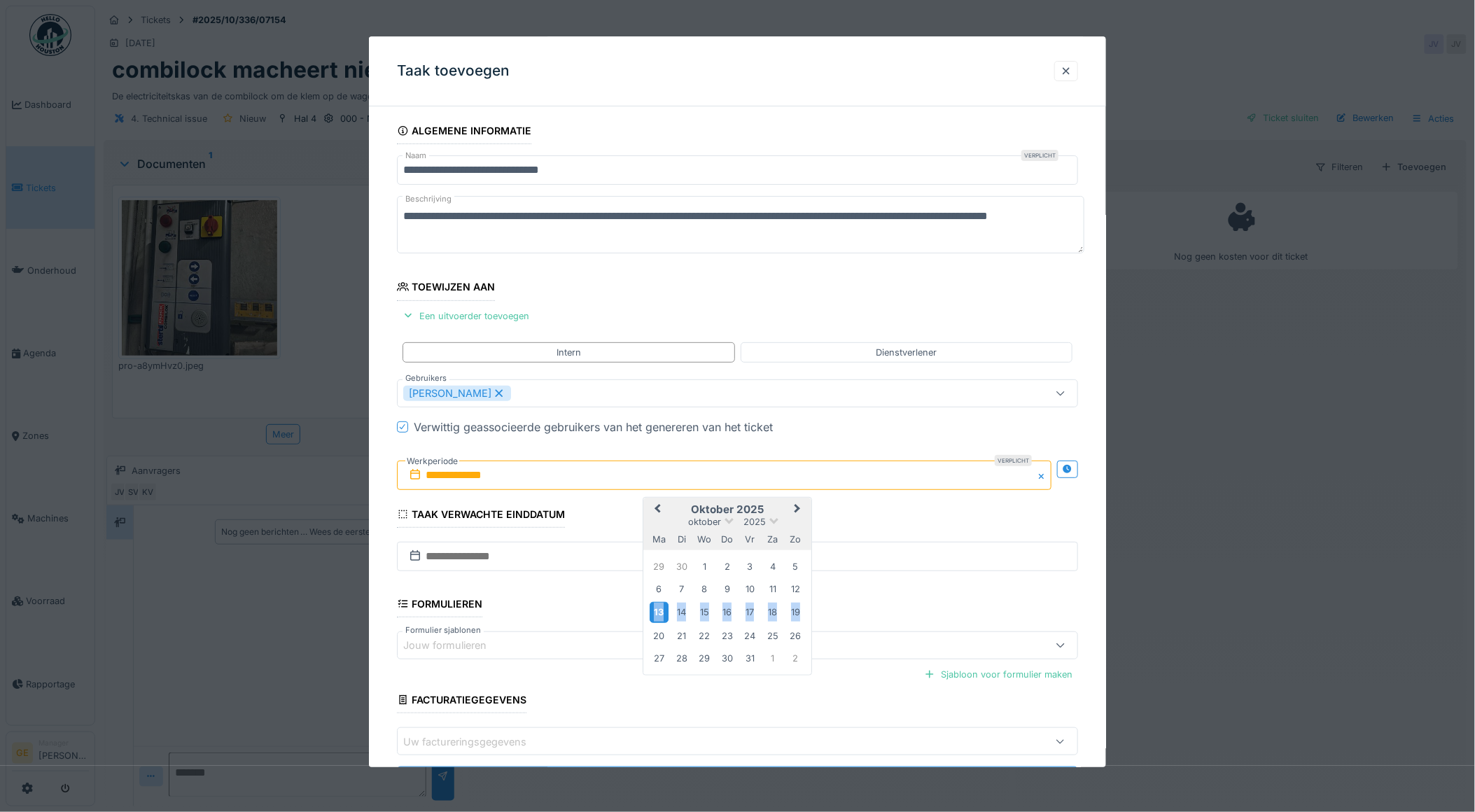
click at [661, 613] on div "13" at bounding box center [658, 613] width 19 height 20
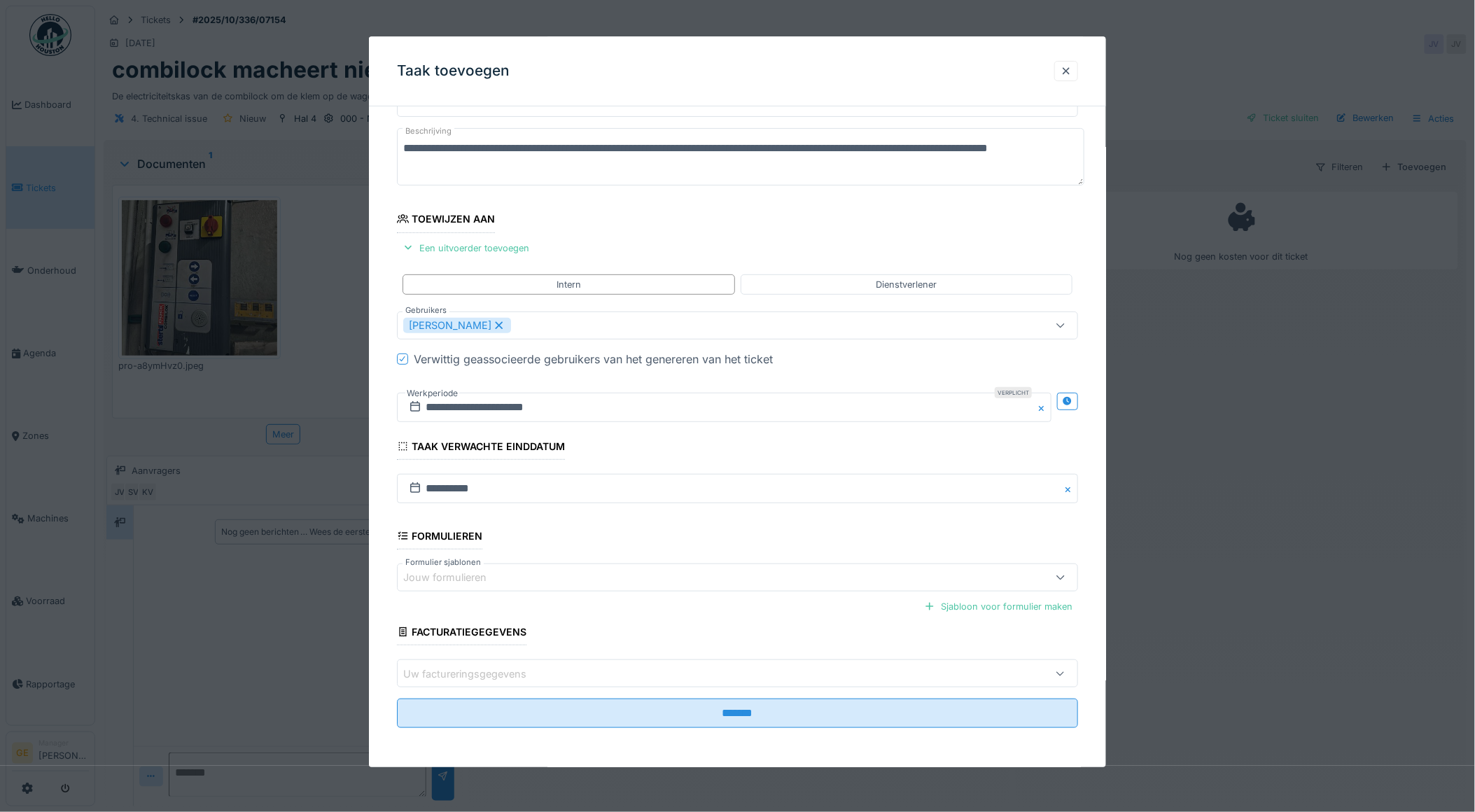
scroll to position [68, 0]
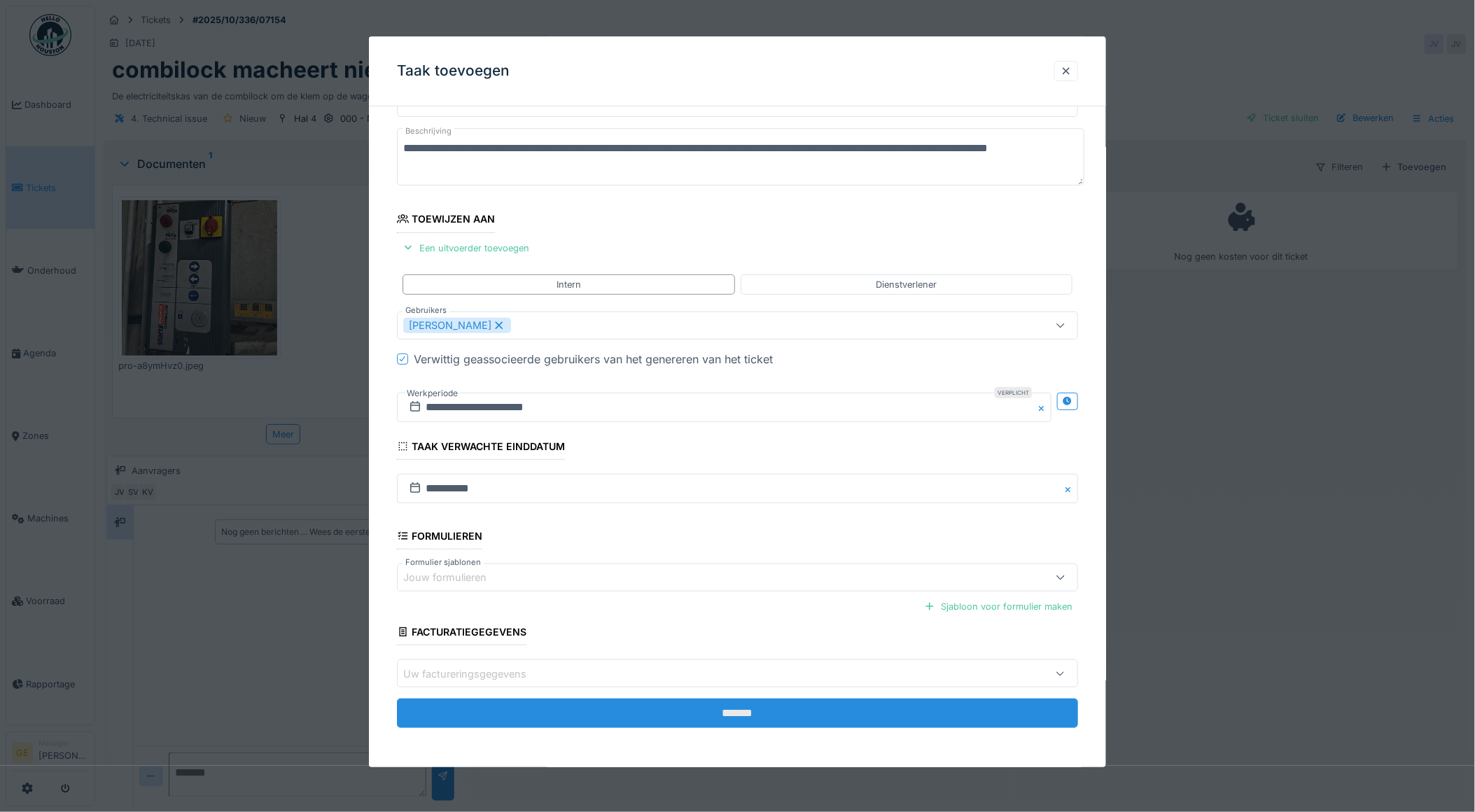
click at [557, 704] on input "*******" at bounding box center [738, 713] width 681 height 29
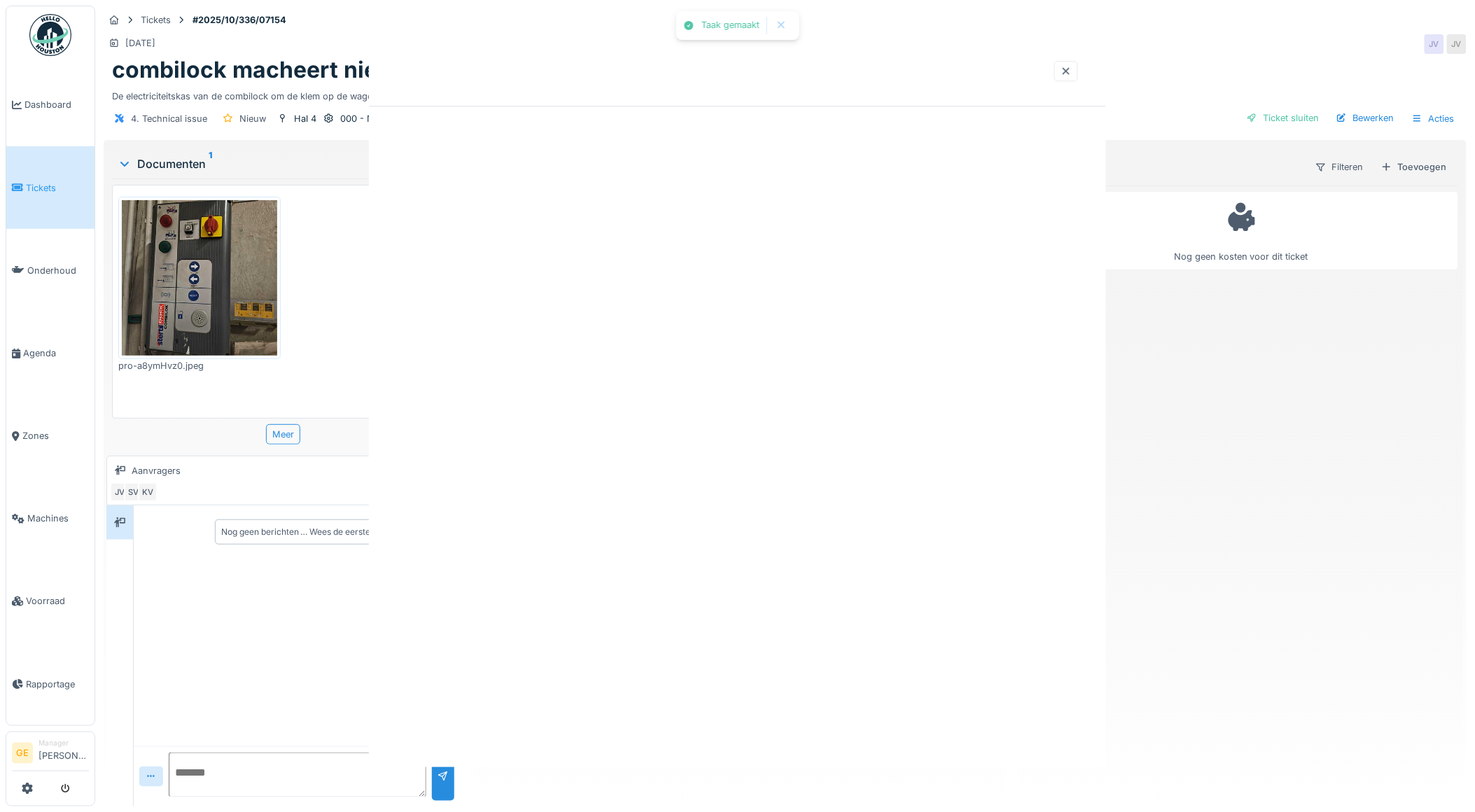
scroll to position [0, 0]
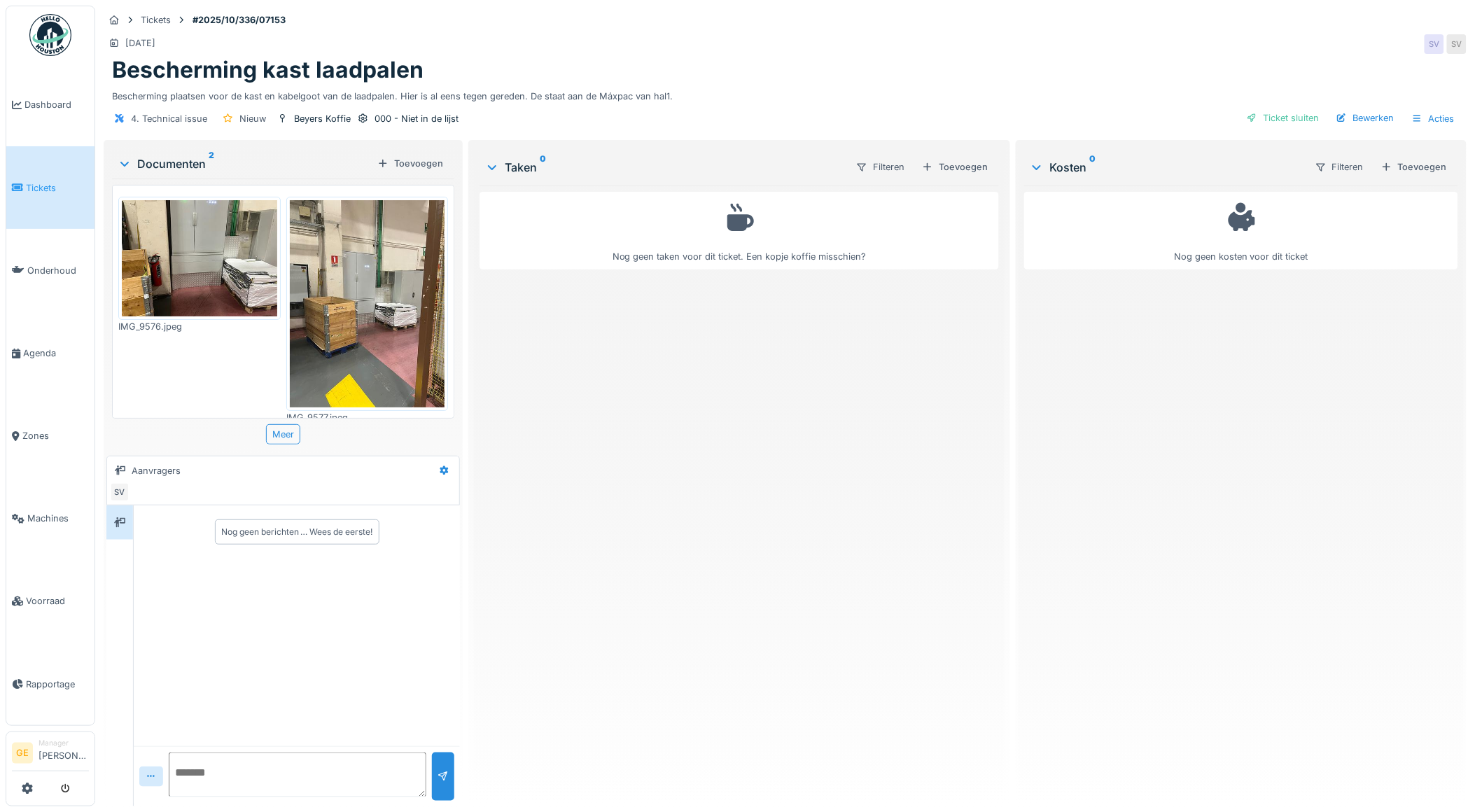
click at [157, 271] on img at bounding box center [199, 258] width 156 height 117
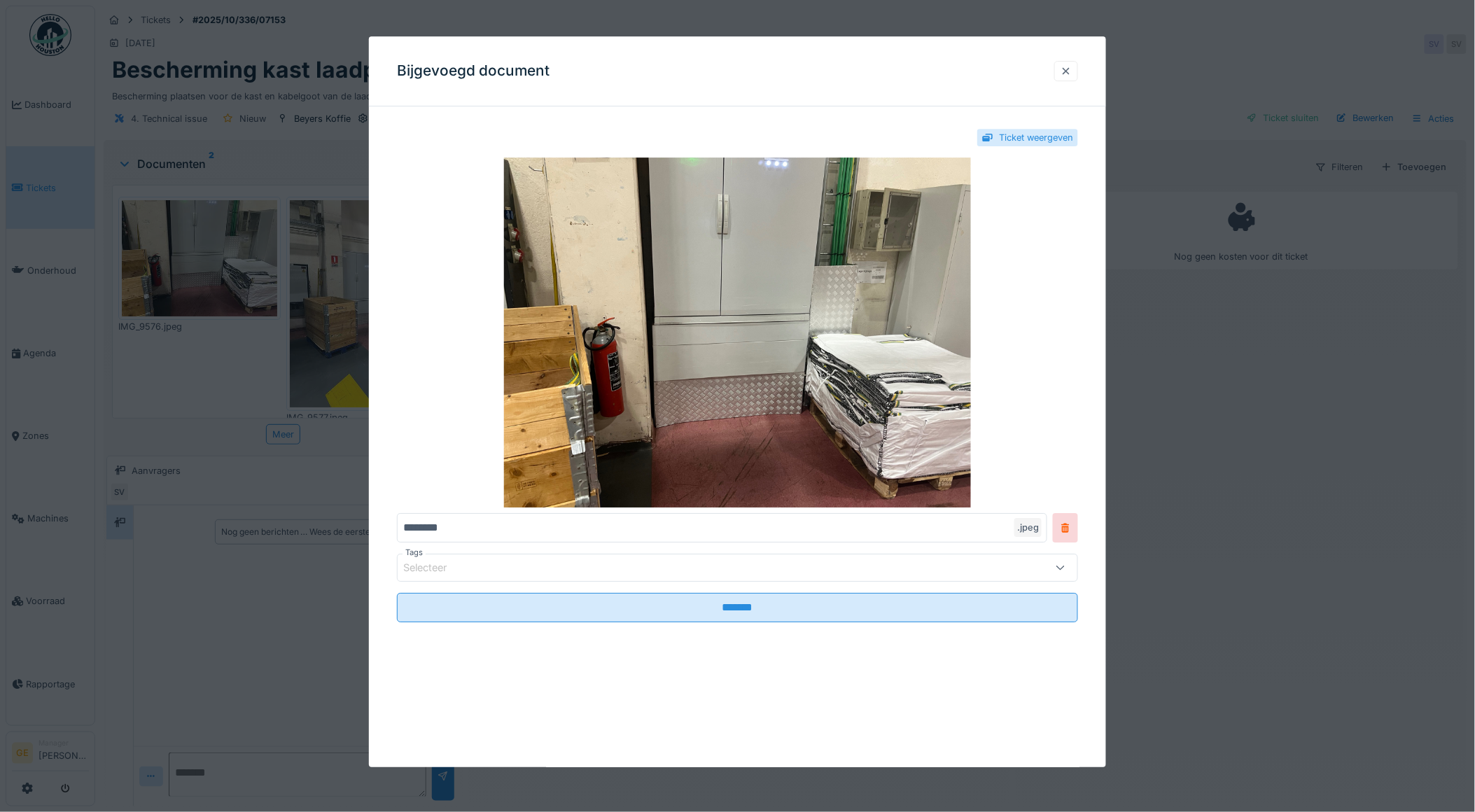
click at [1071, 65] on div at bounding box center [1066, 70] width 12 height 13
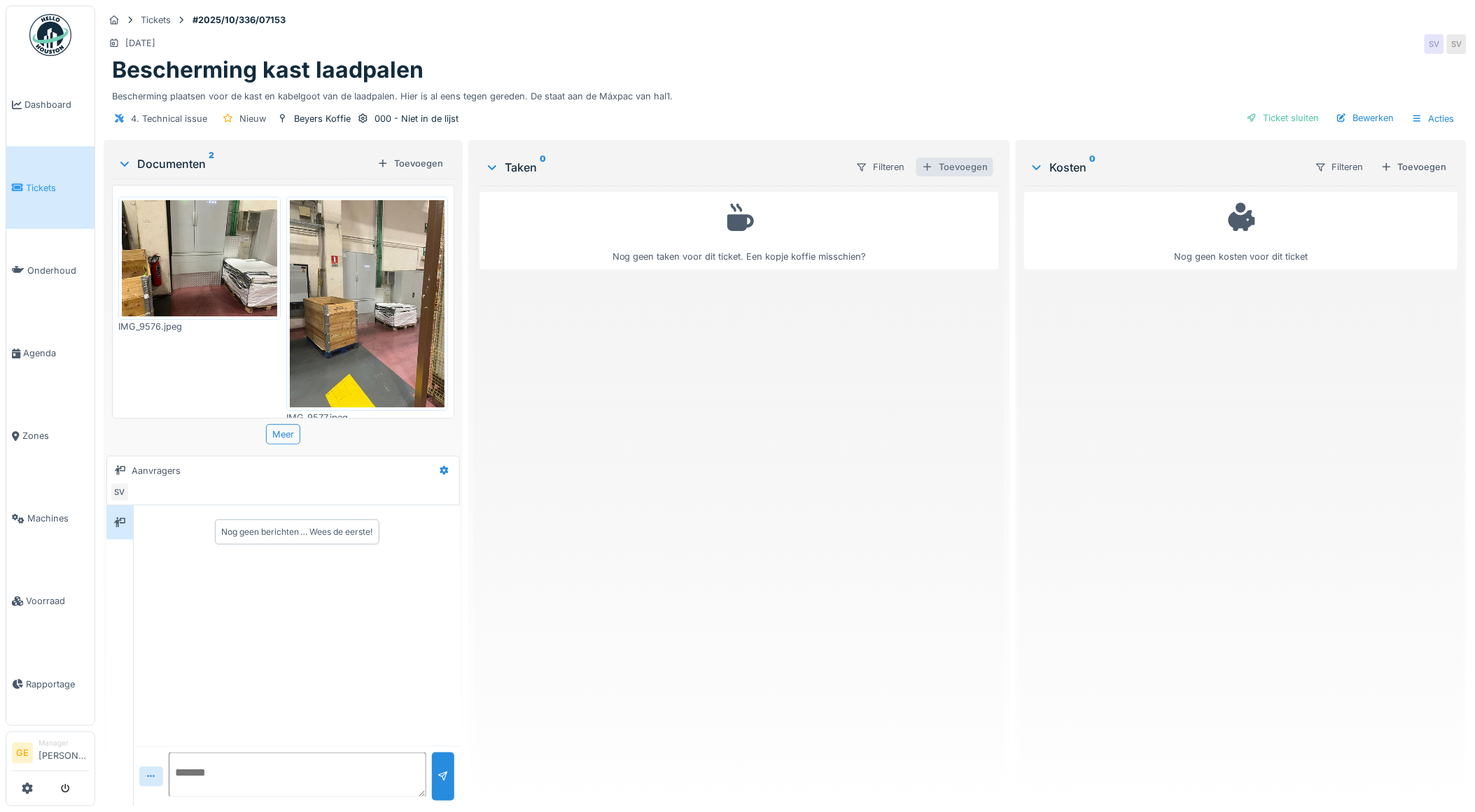
click at [960, 168] on div "Toevoegen" at bounding box center [955, 166] width 77 height 19
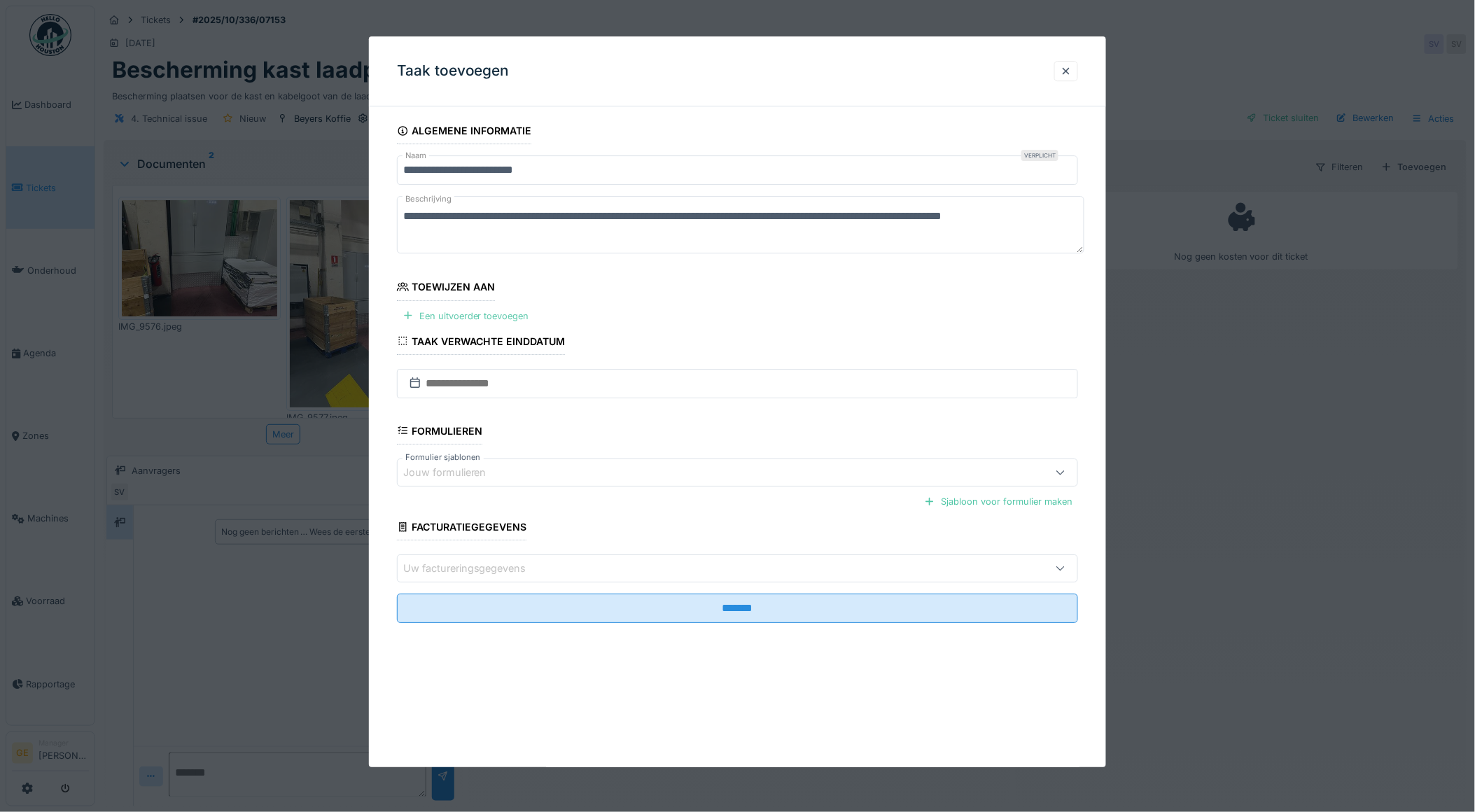
click at [492, 323] on div "Een uitvoerder toevoegen" at bounding box center [465, 316] width 138 height 19
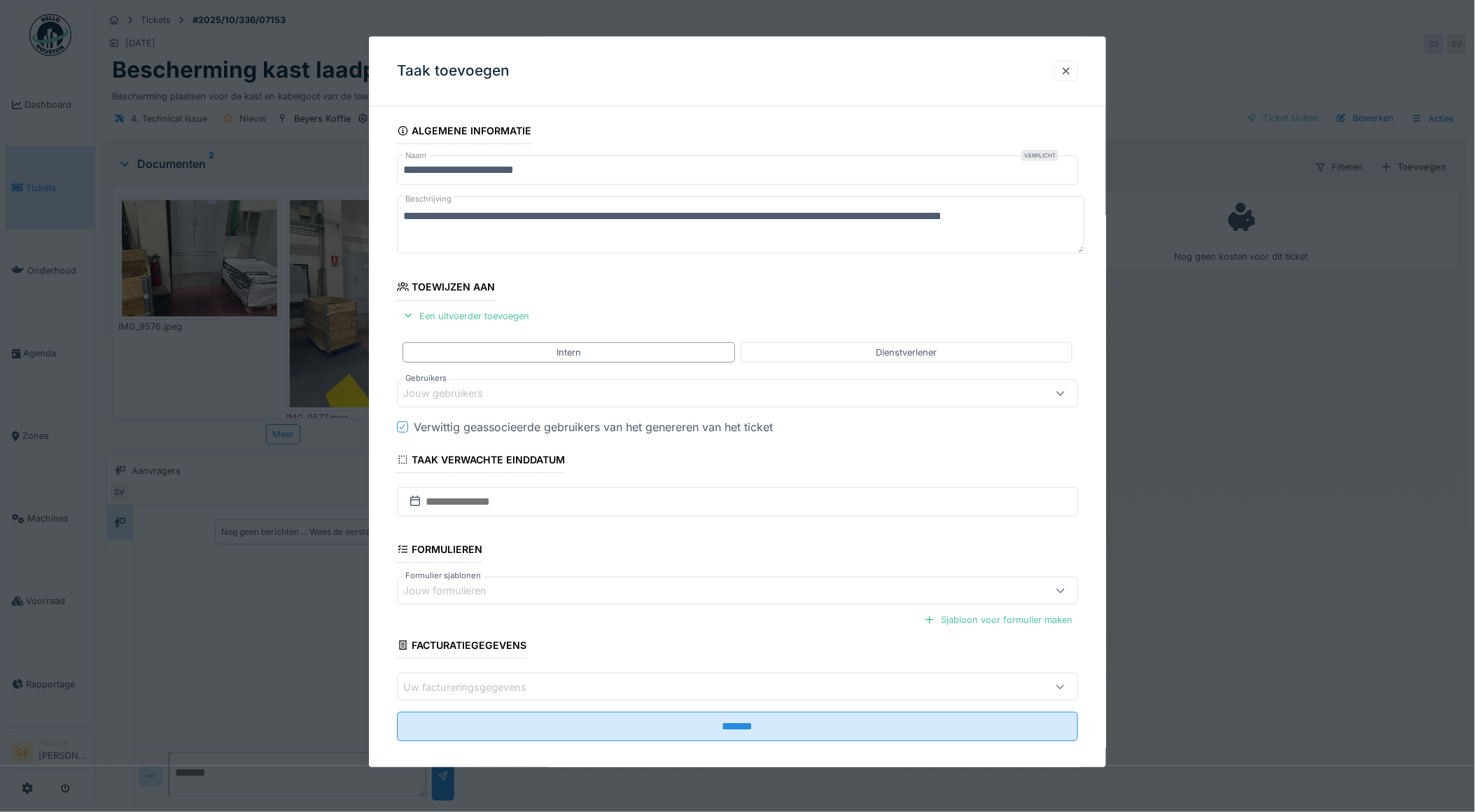
click at [461, 394] on div "Jouw gebruikers" at bounding box center [453, 393] width 100 height 15
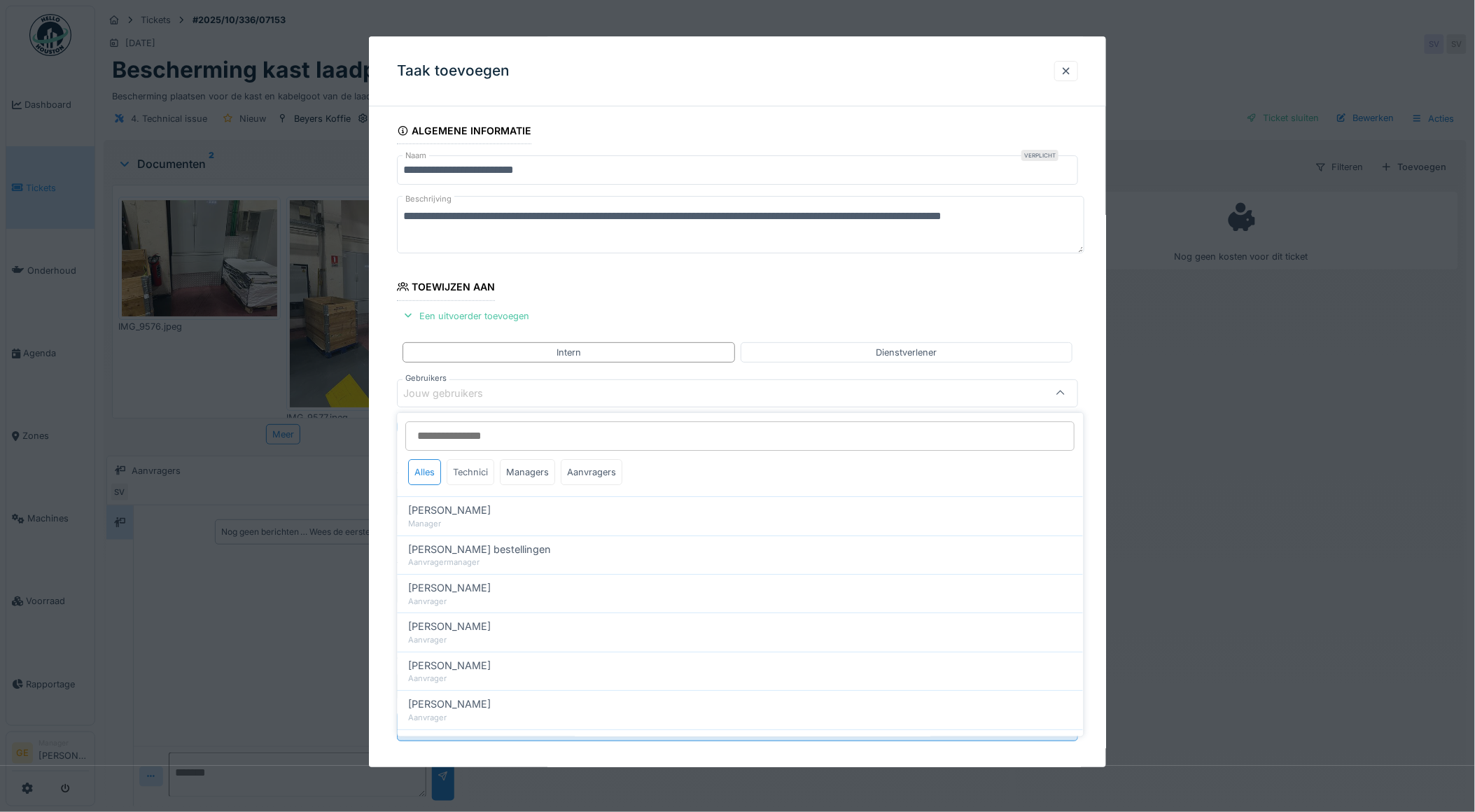
click at [479, 477] on div "Technici" at bounding box center [472, 471] width 48 height 26
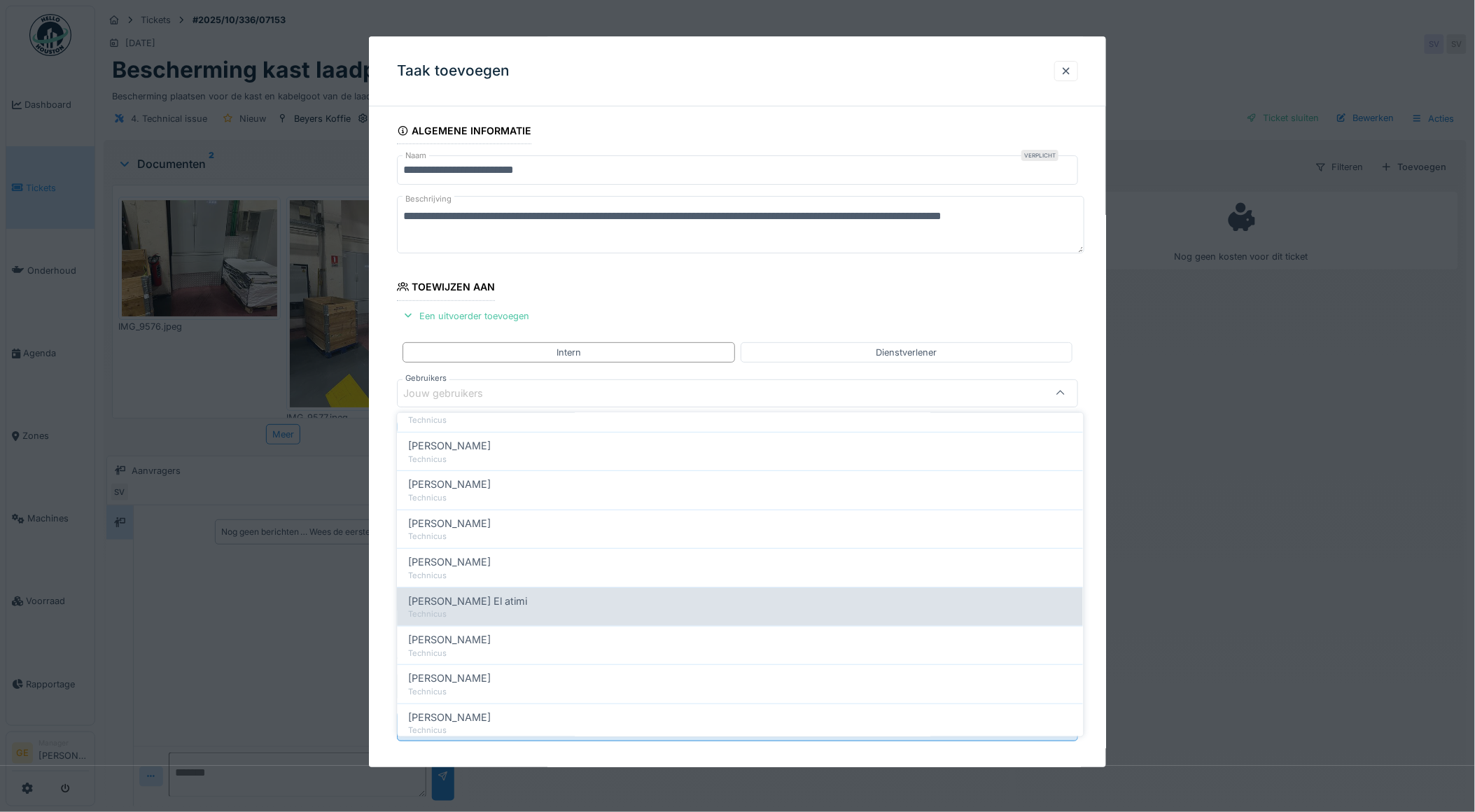
scroll to position [466, 0]
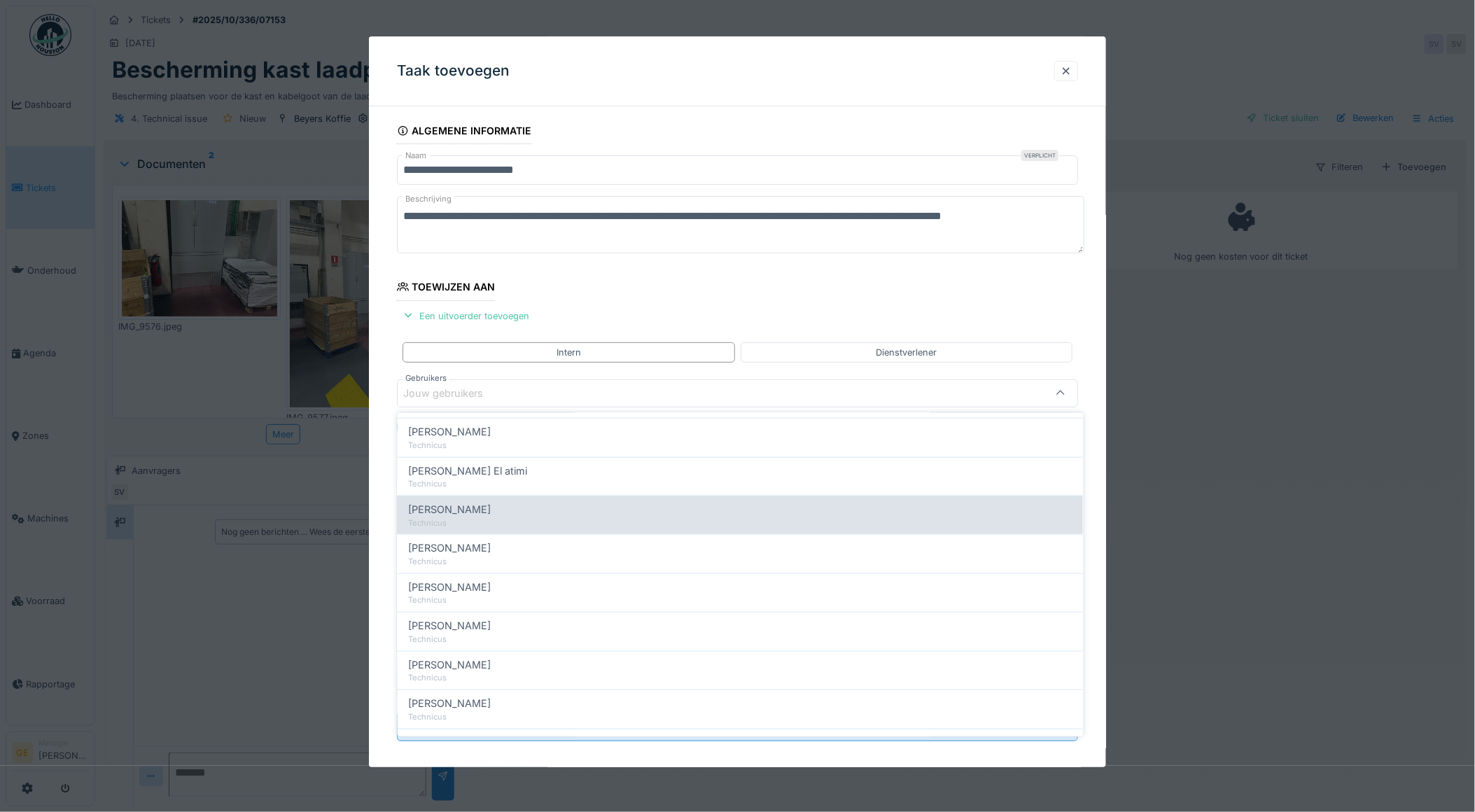
click at [499, 510] on div "Koen Lauwers" at bounding box center [741, 509] width 664 height 15
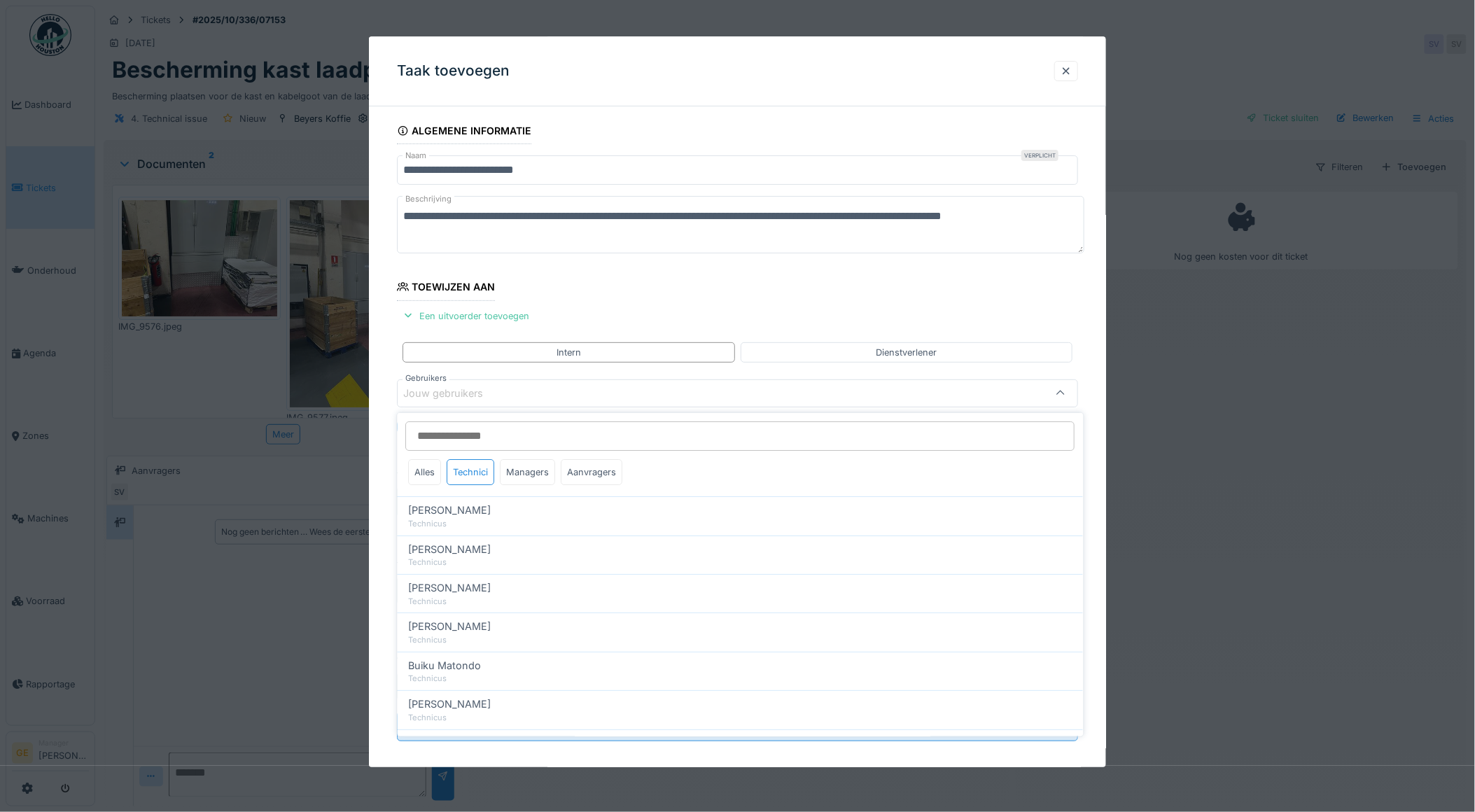
click at [499, 510] on div "Adrian Kostera" at bounding box center [741, 510] width 664 height 15
click at [609, 395] on icon at bounding box center [612, 393] width 8 height 8
type input "*****"
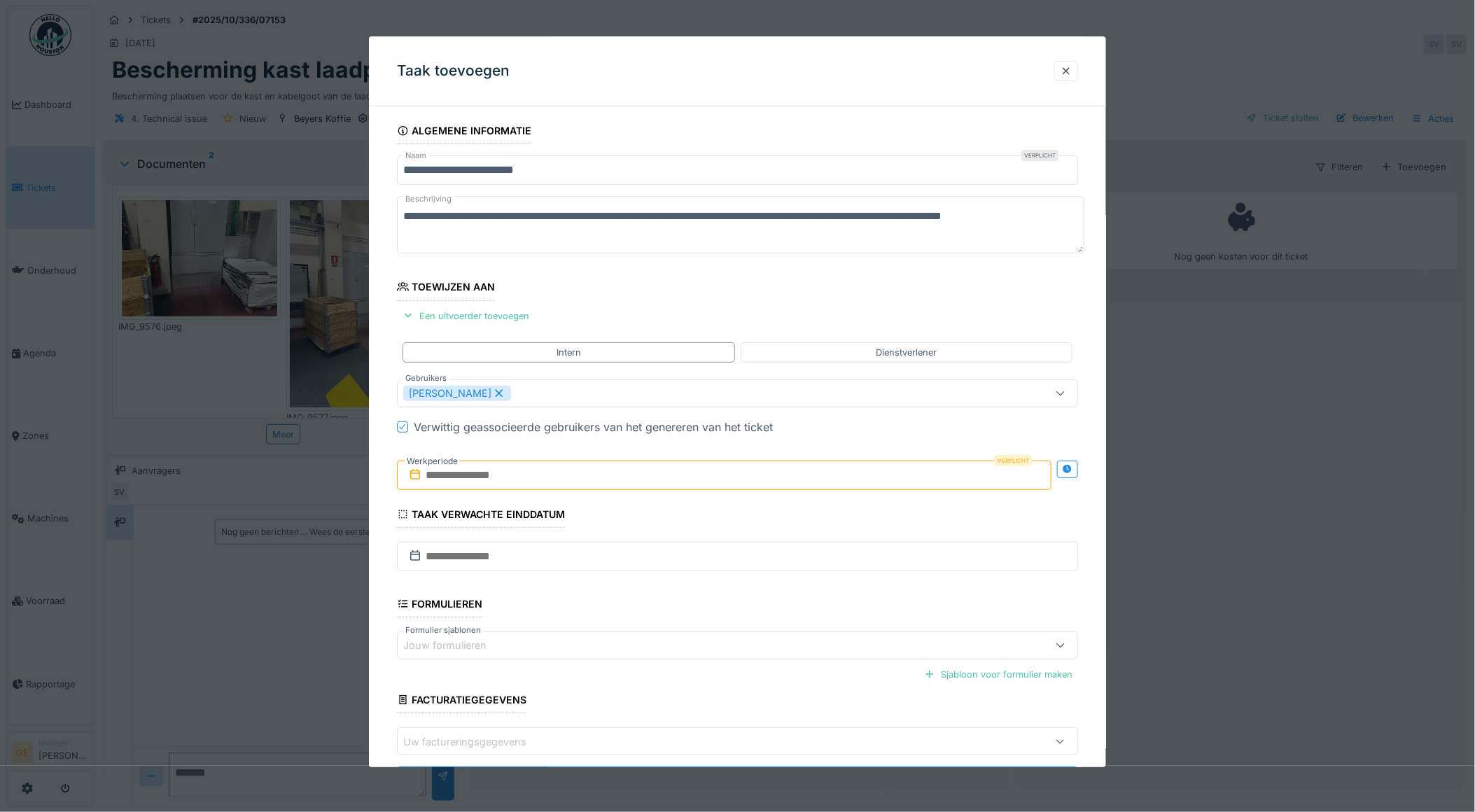
click at [481, 475] on input "text" at bounding box center [724, 475] width 656 height 29
click at [687, 611] on div "14" at bounding box center [681, 612] width 19 height 19
click at [662, 606] on div "13" at bounding box center [658, 613] width 19 height 20
click at [656, 612] on div "13" at bounding box center [658, 613] width 19 height 20
click at [512, 551] on input "**********" at bounding box center [738, 556] width 681 height 29
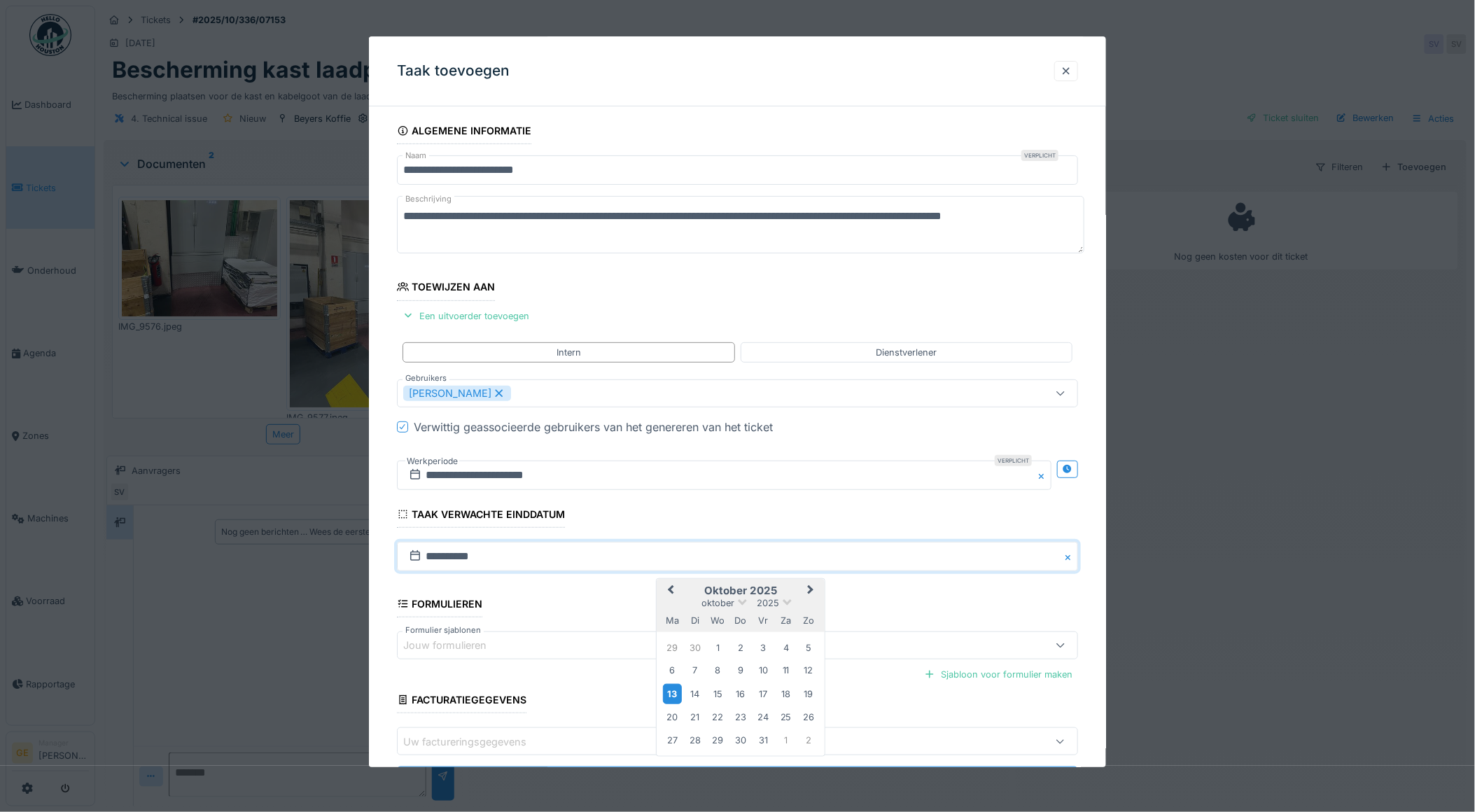
click at [668, 695] on div "13" at bounding box center [672, 694] width 19 height 20
click at [668, 694] on fieldset "**********" at bounding box center [738, 462] width 681 height 689
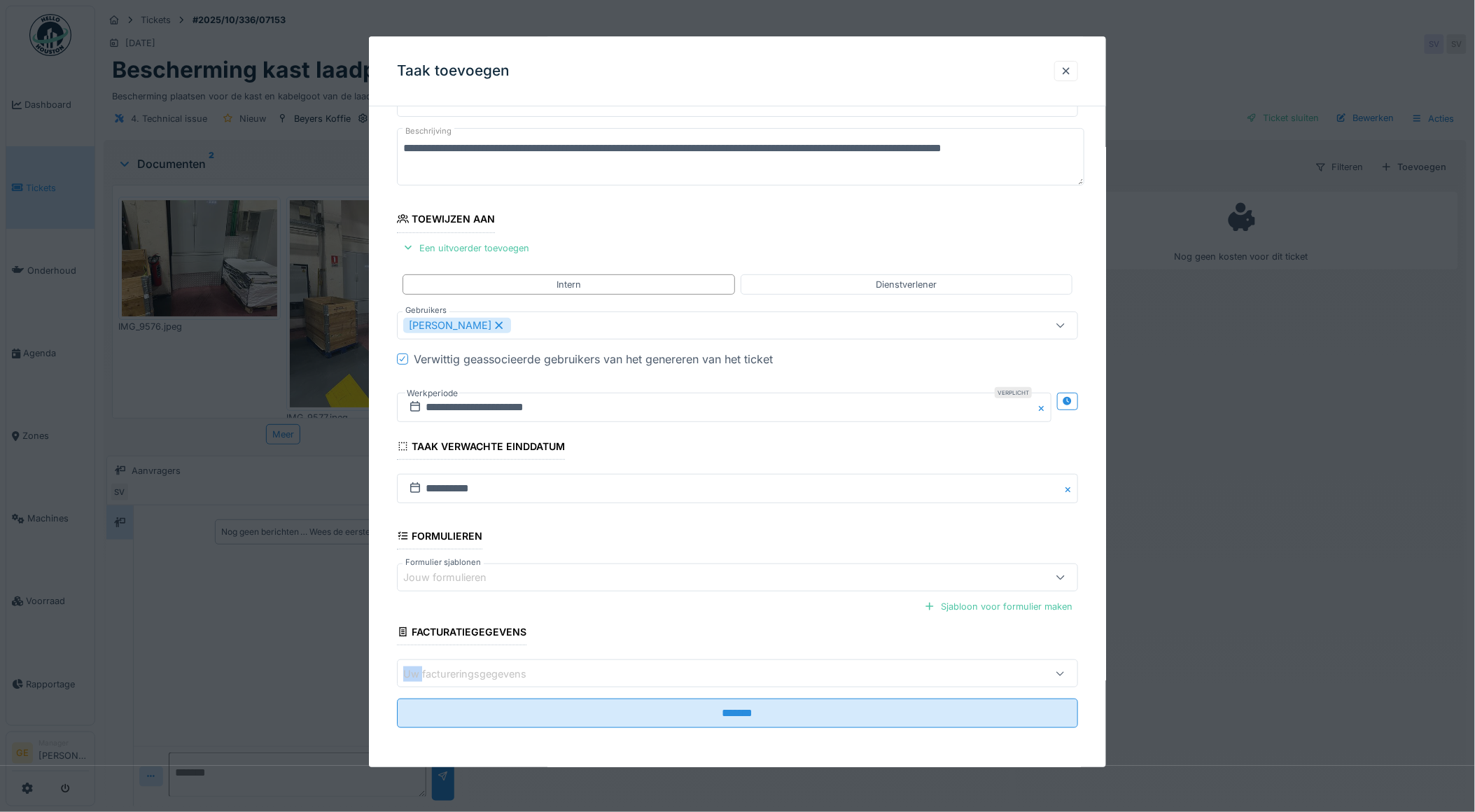
scroll to position [12, 0]
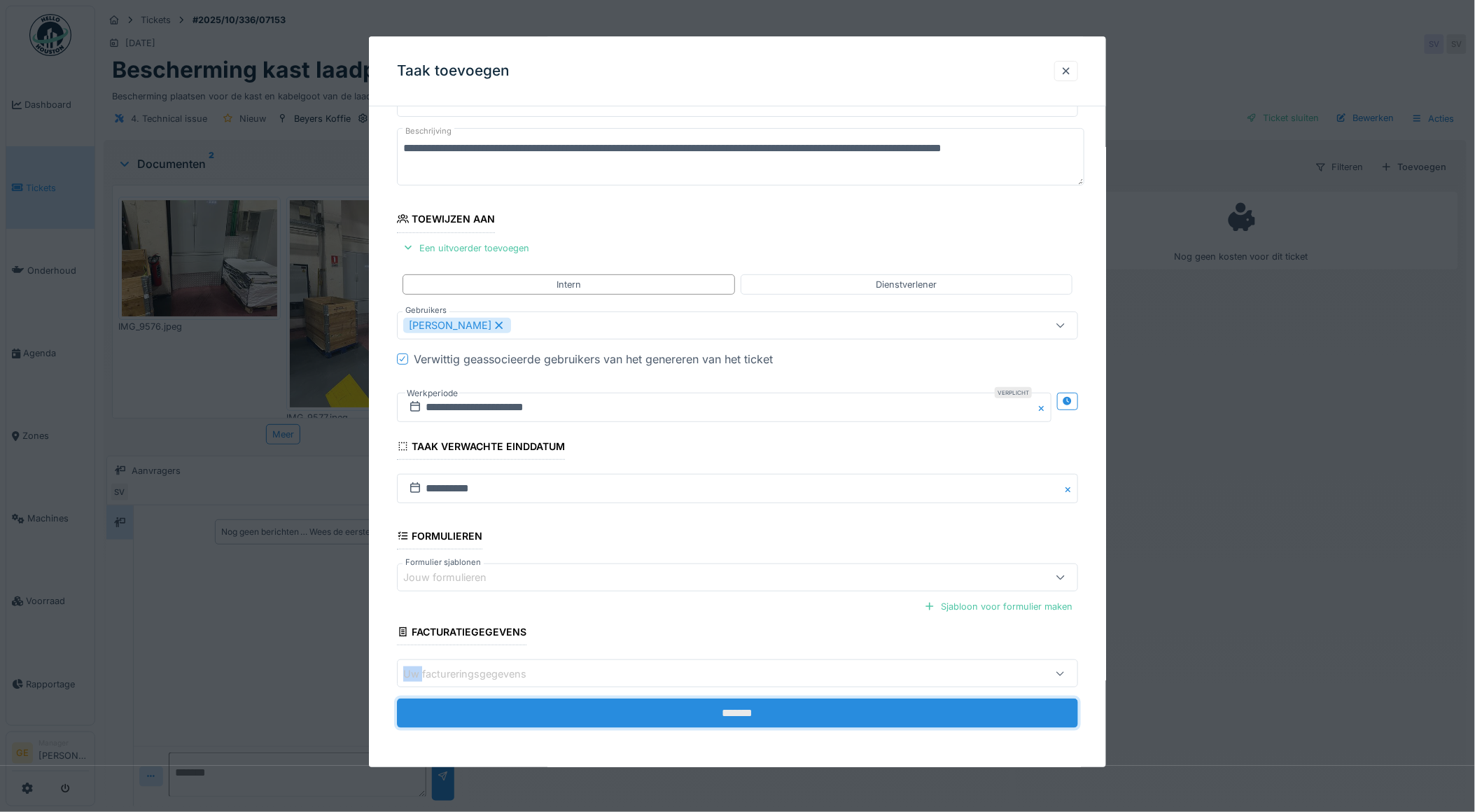
click at [754, 711] on input "*******" at bounding box center [738, 713] width 681 height 29
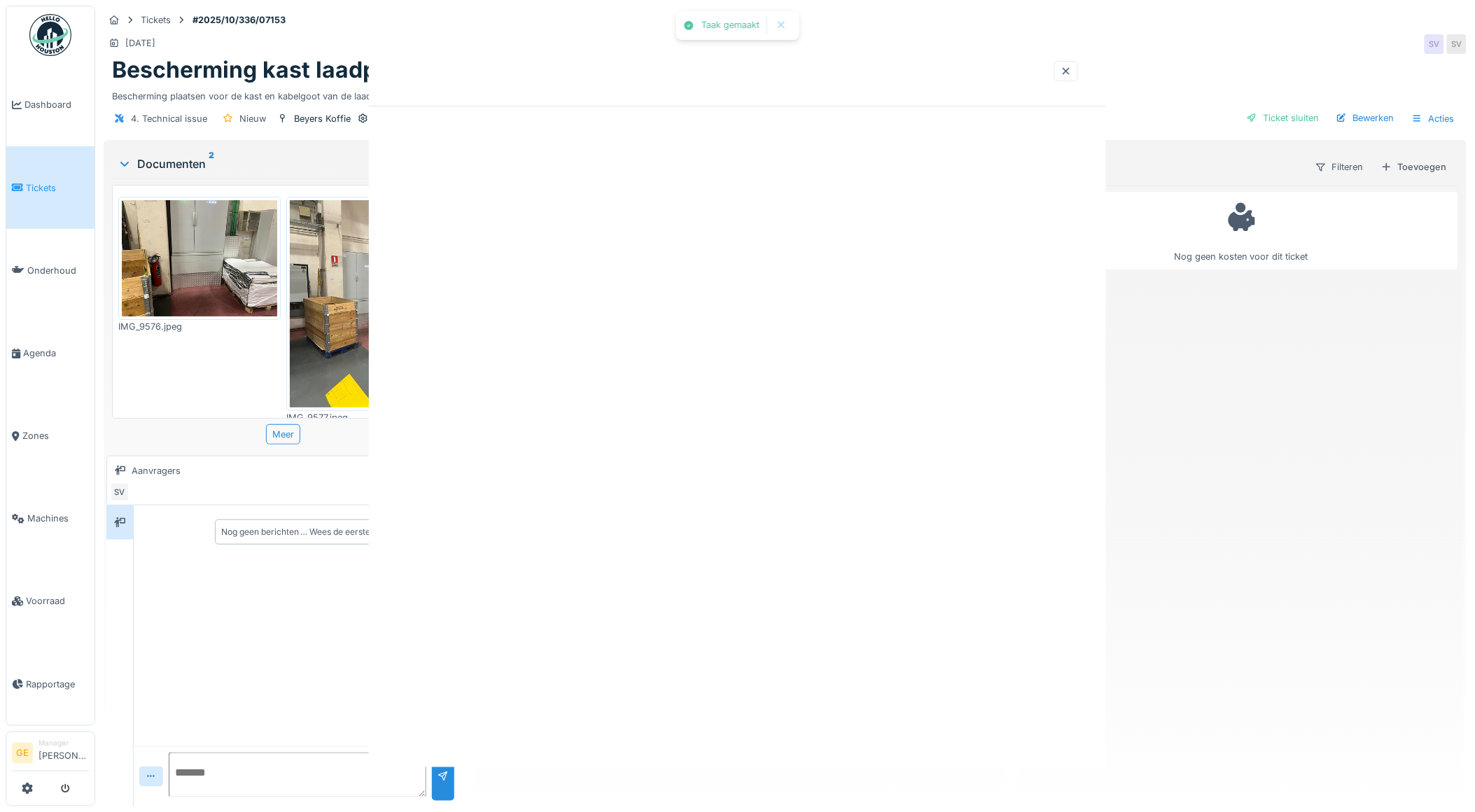
scroll to position [0, 0]
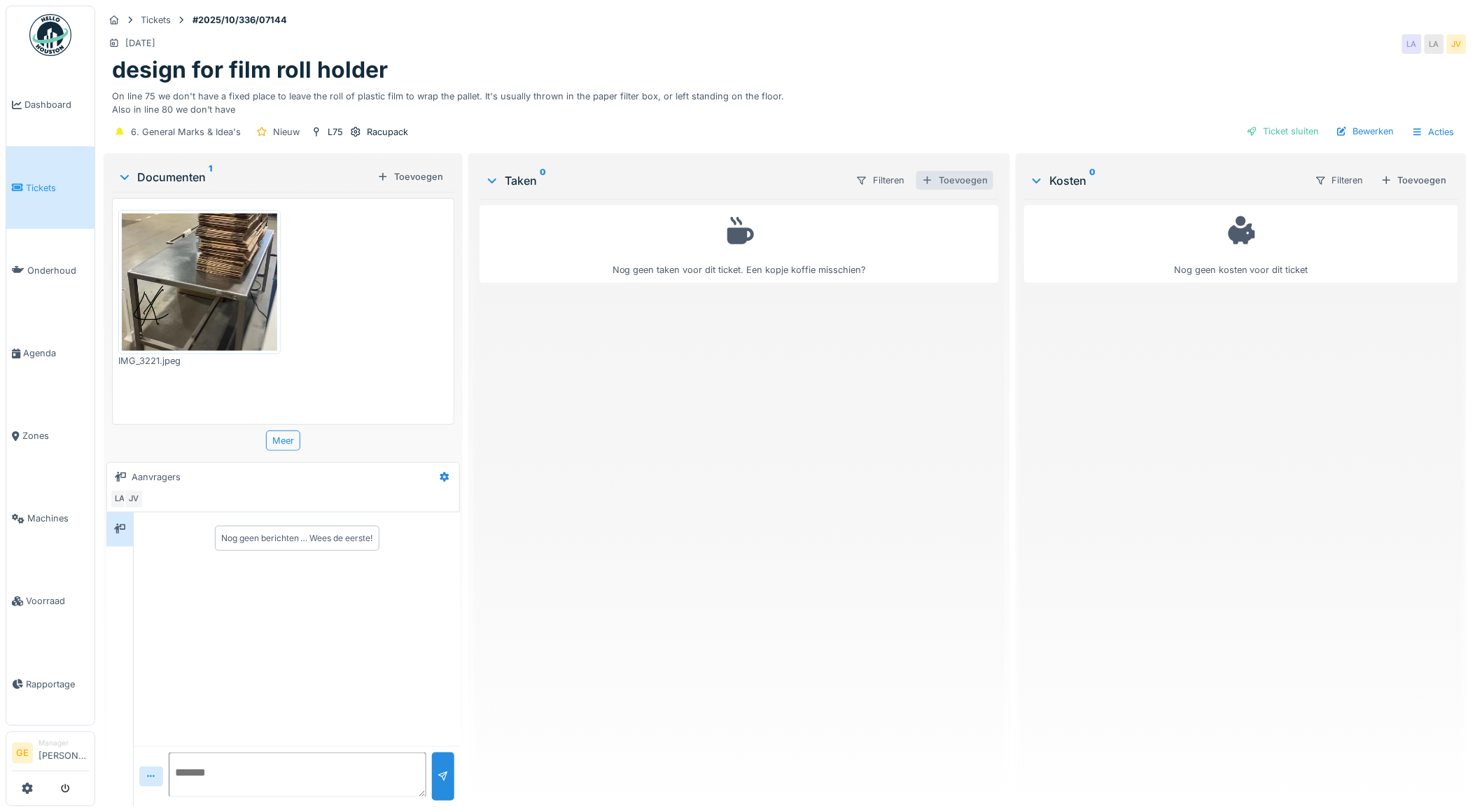
click at [957, 185] on div "Toevoegen" at bounding box center [955, 180] width 77 height 19
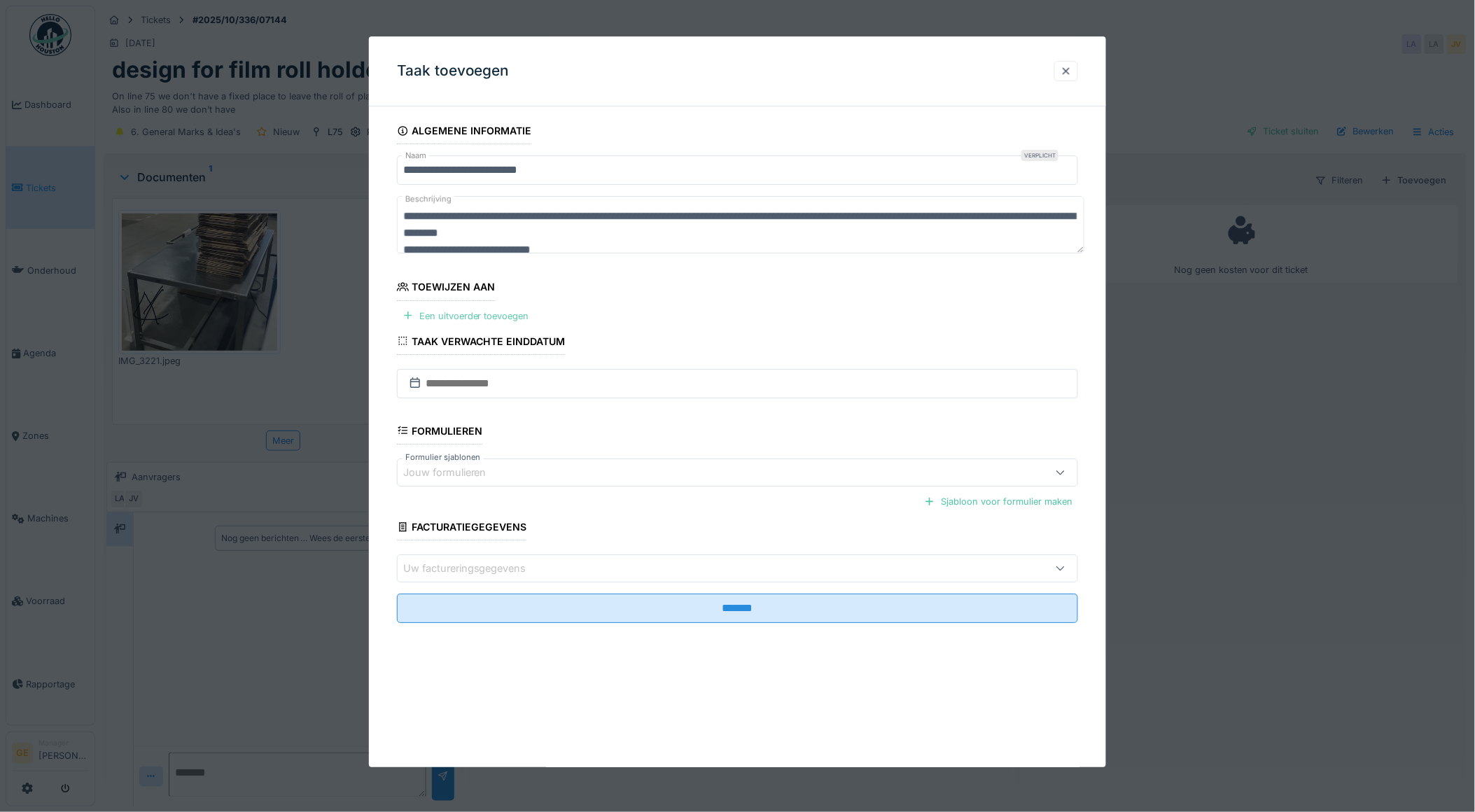
click at [483, 317] on div "Een uitvoerder toevoegen" at bounding box center [465, 316] width 138 height 19
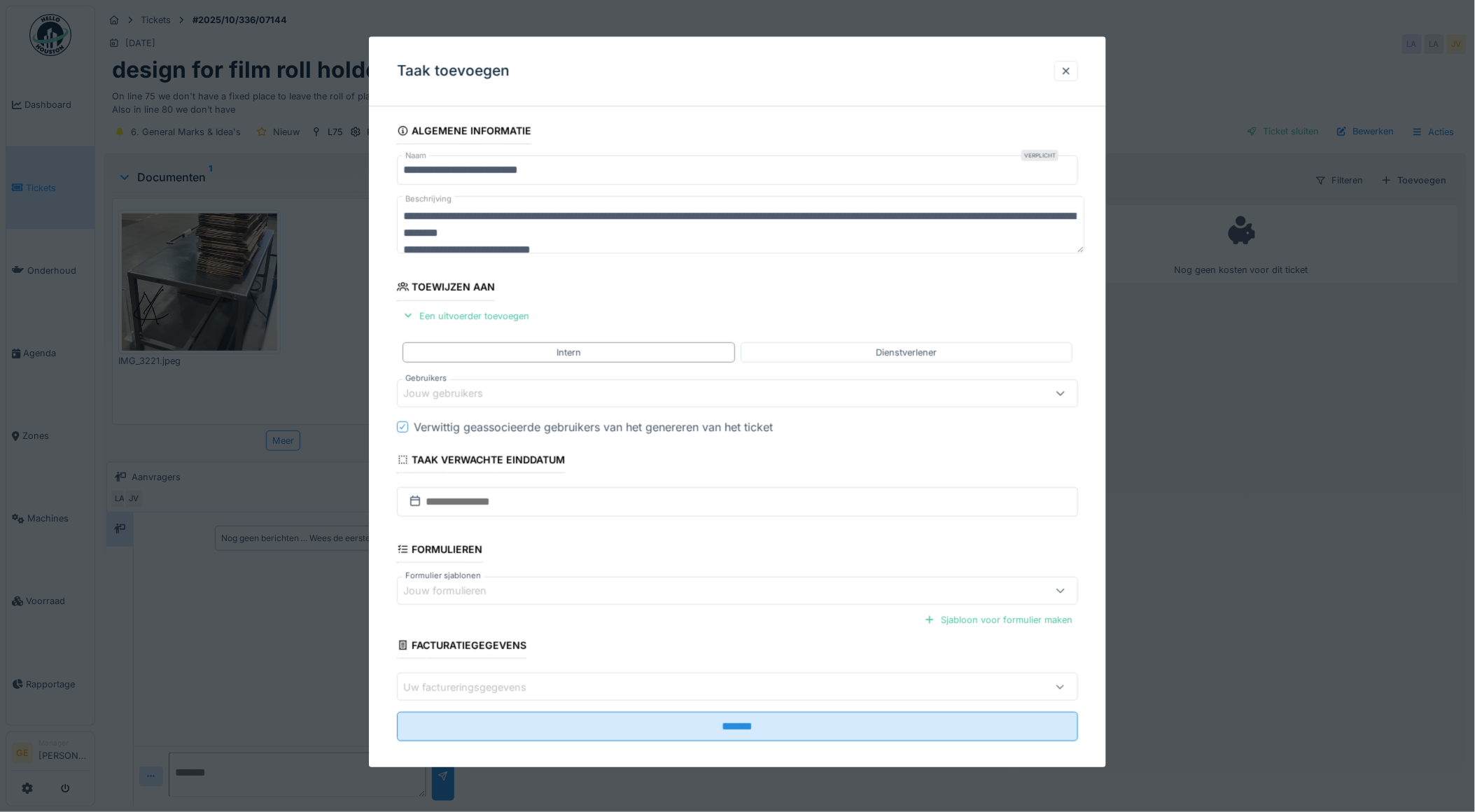
click at [445, 401] on div "Jouw gebruikers" at bounding box center [453, 393] width 100 height 15
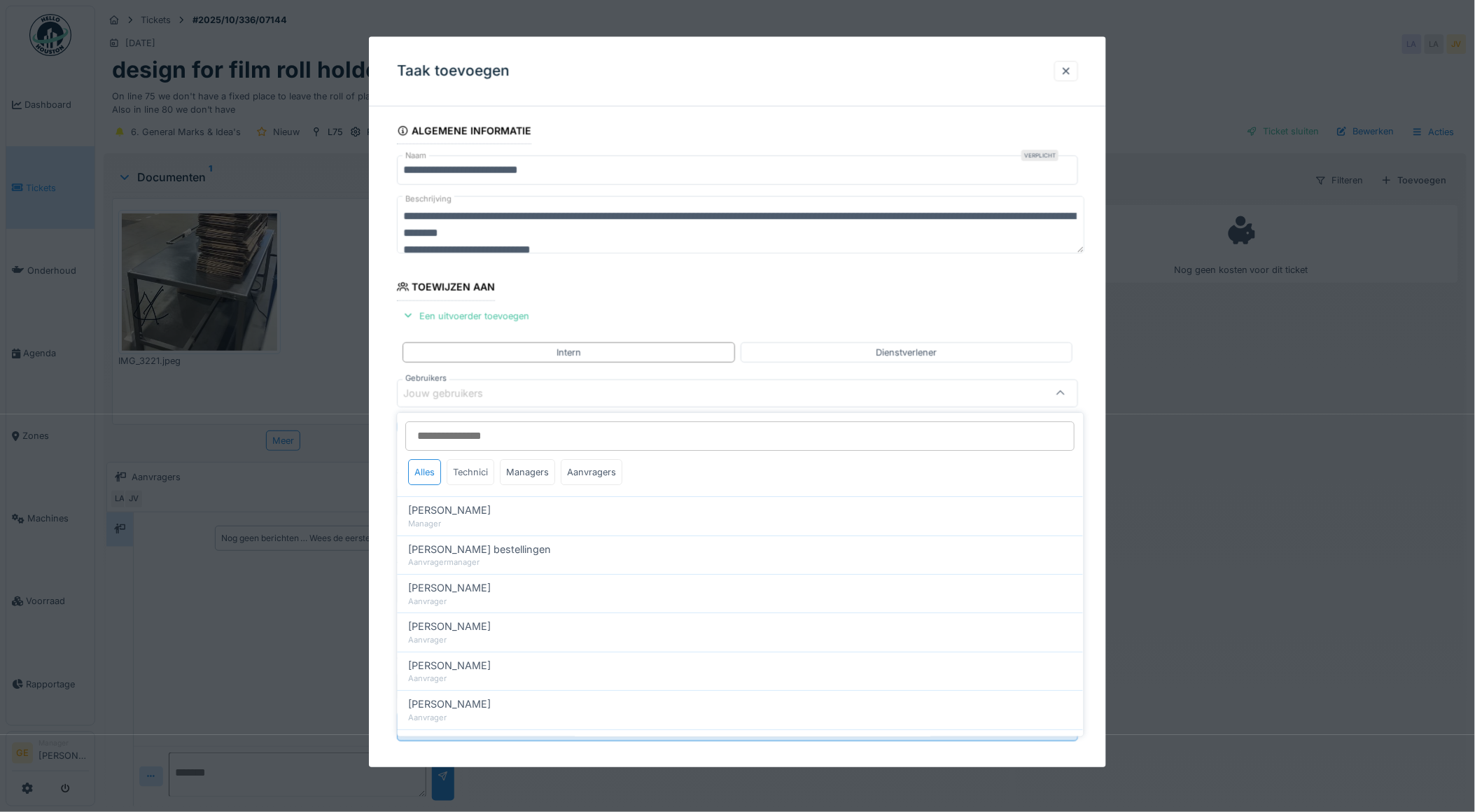
click at [465, 472] on div "Technici" at bounding box center [472, 471] width 48 height 26
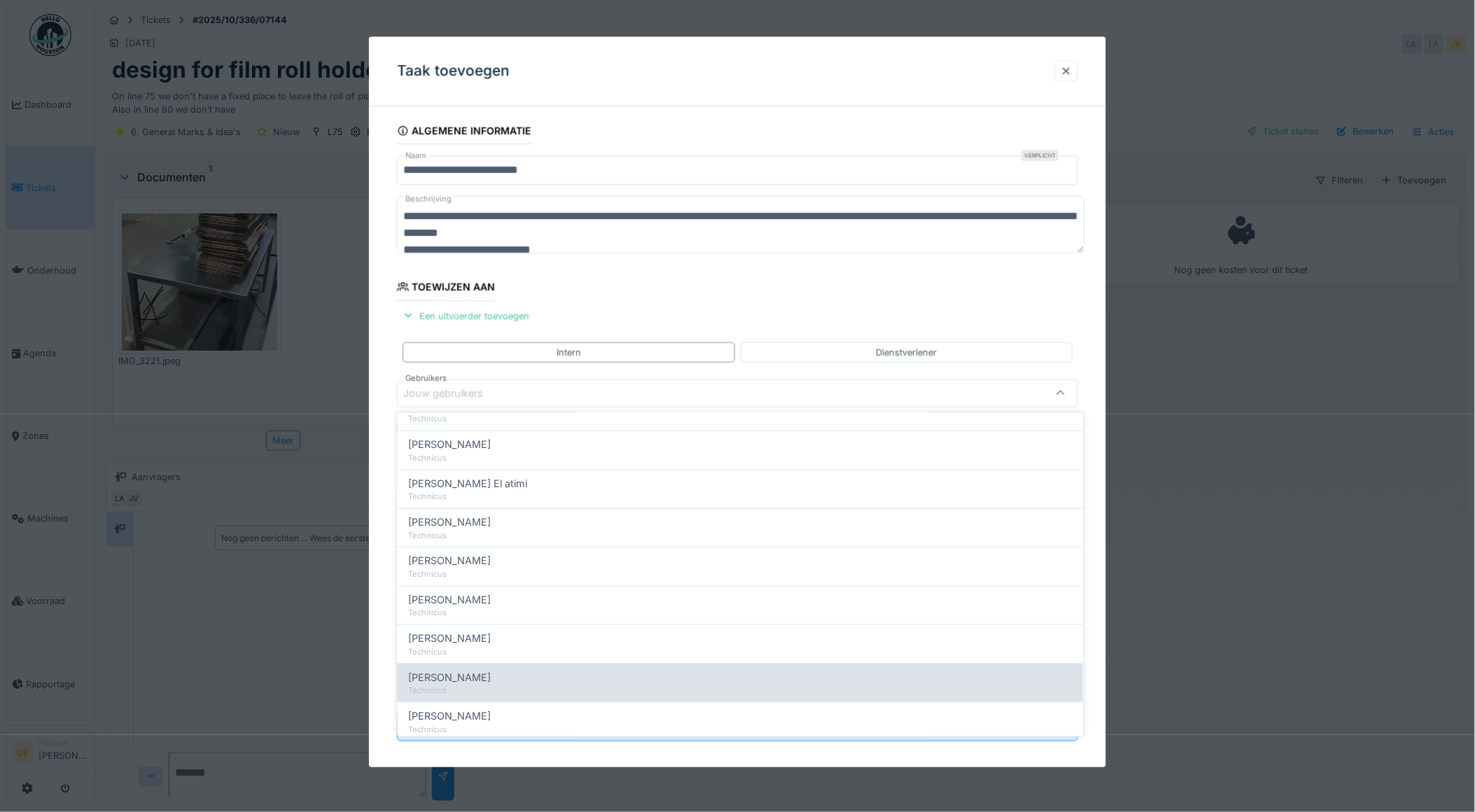
scroll to position [429, 0]
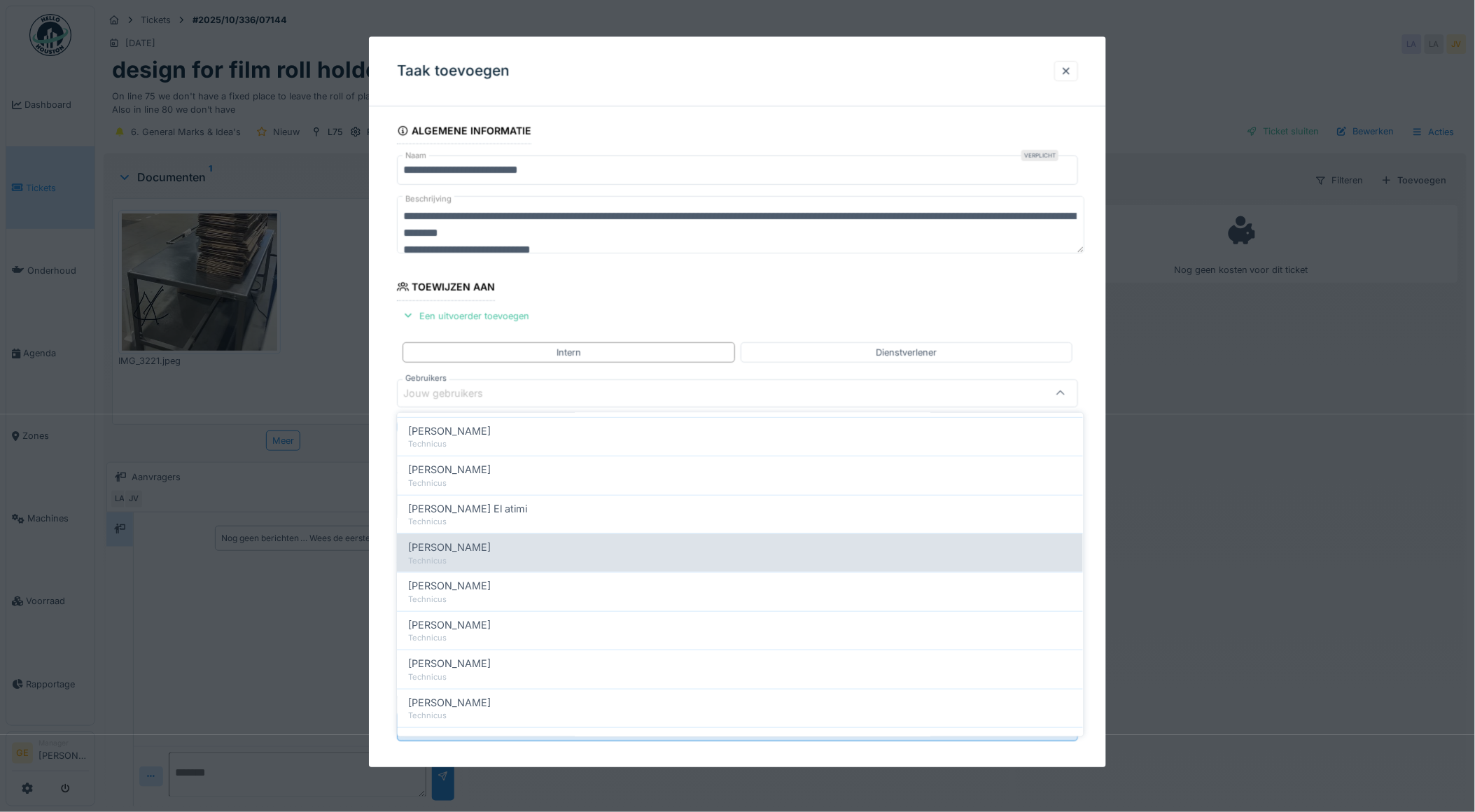
click at [456, 546] on span "[PERSON_NAME]" at bounding box center [450, 547] width 83 height 15
type input "*****"
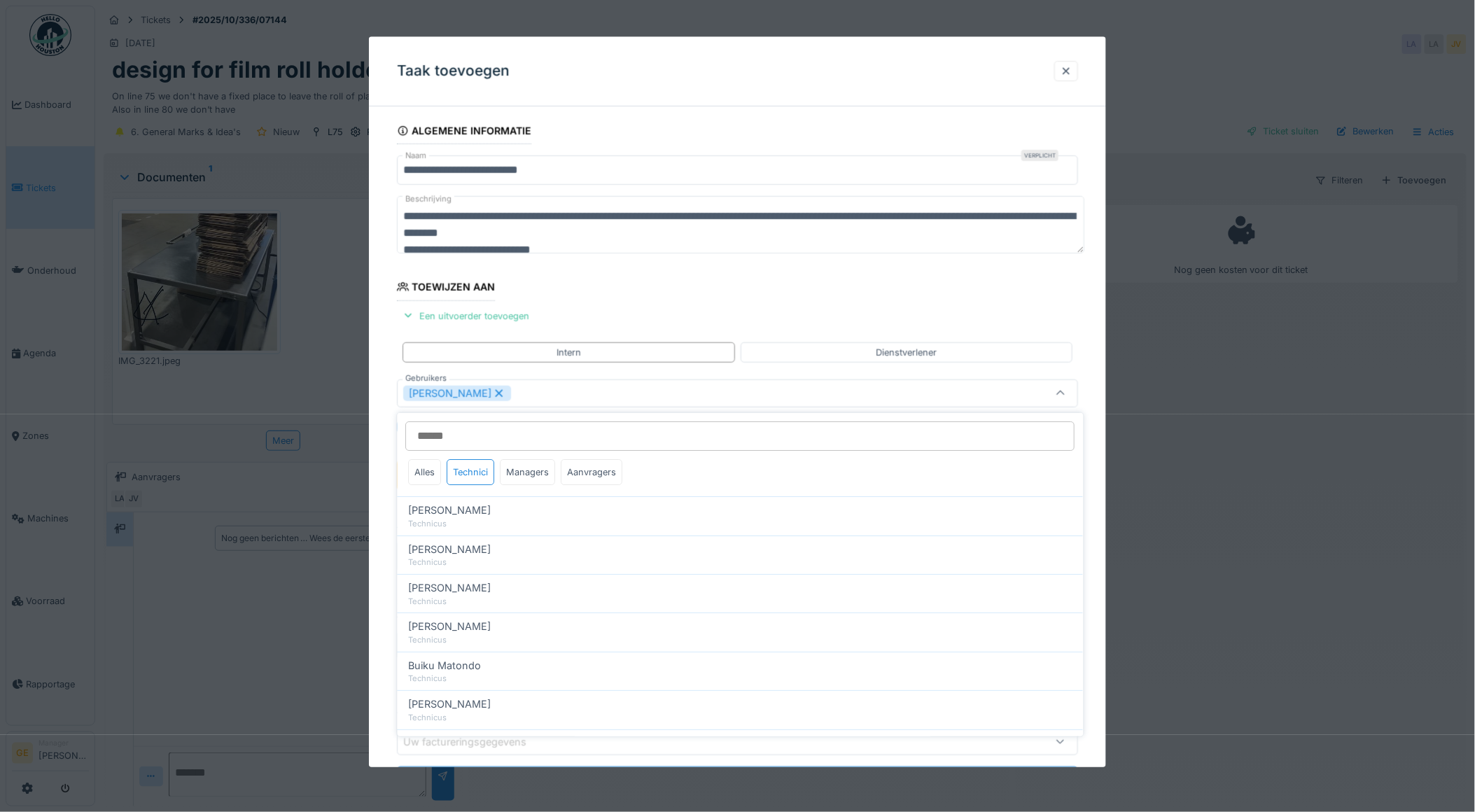
click at [644, 290] on fieldset "**********" at bounding box center [738, 462] width 681 height 689
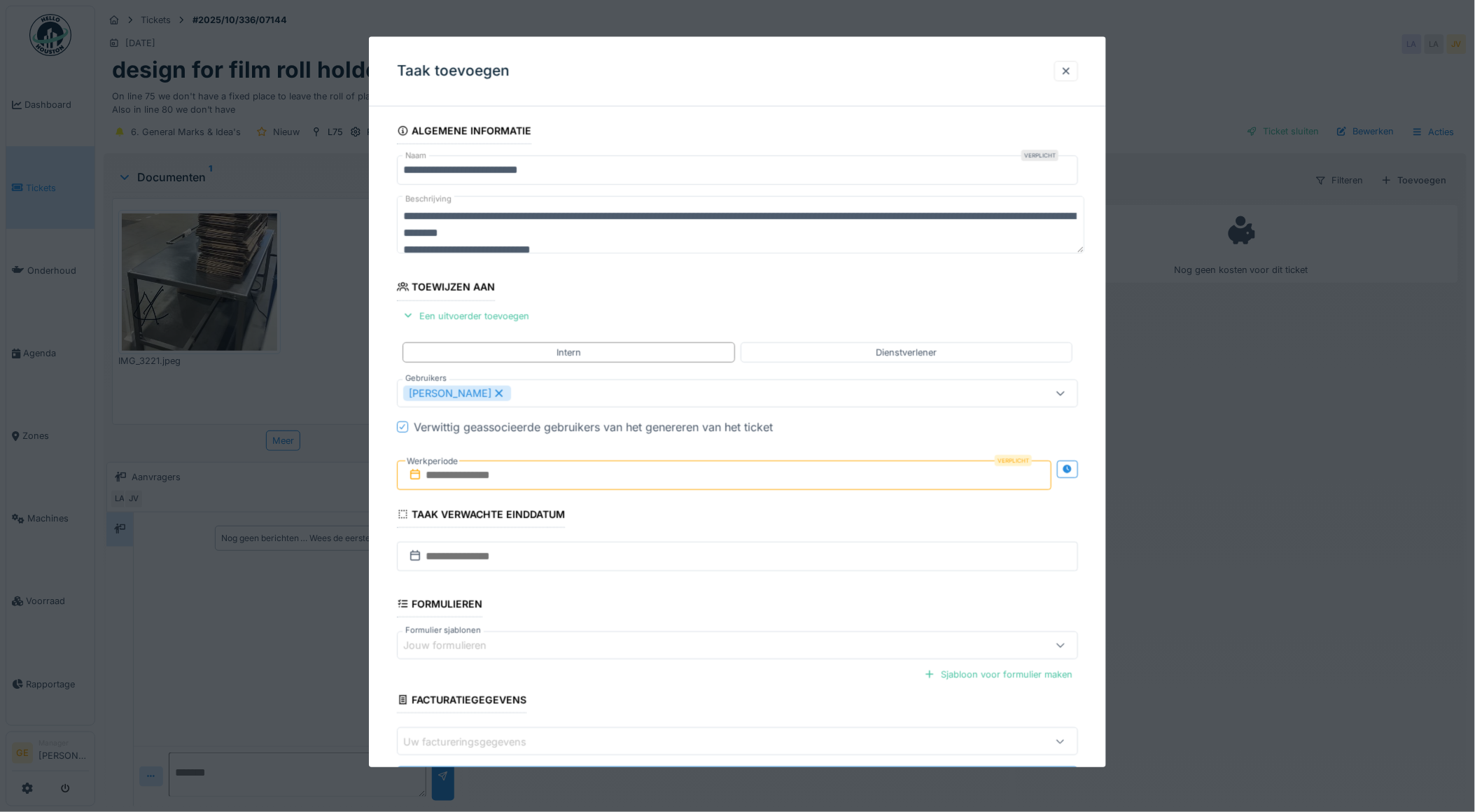
click at [504, 464] on input "text" at bounding box center [724, 475] width 656 height 29
click at [680, 619] on div "14" at bounding box center [681, 612] width 19 height 19
click at [652, 615] on div "13" at bounding box center [658, 613] width 19 height 20
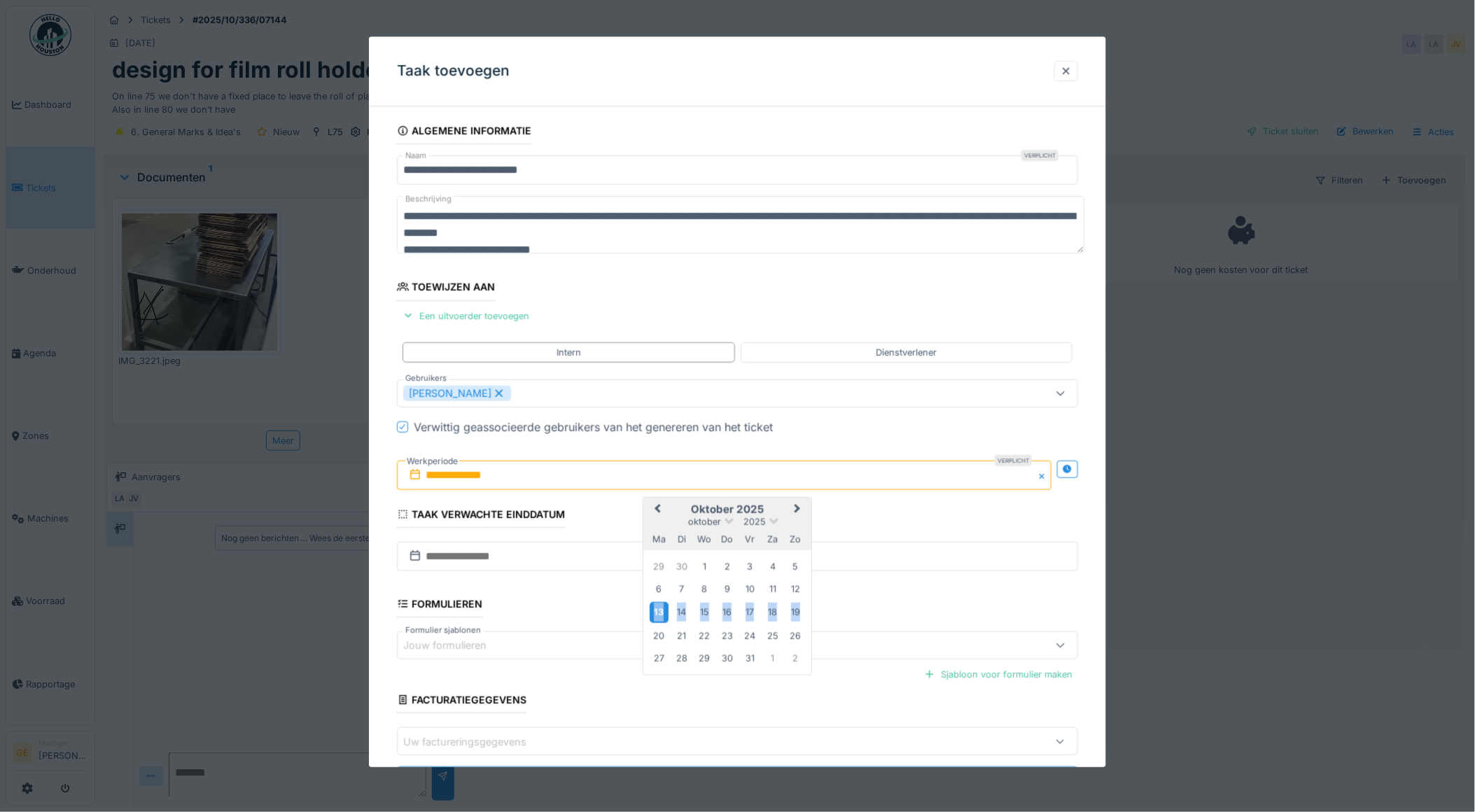
click at [652, 615] on div "13" at bounding box center [658, 613] width 19 height 20
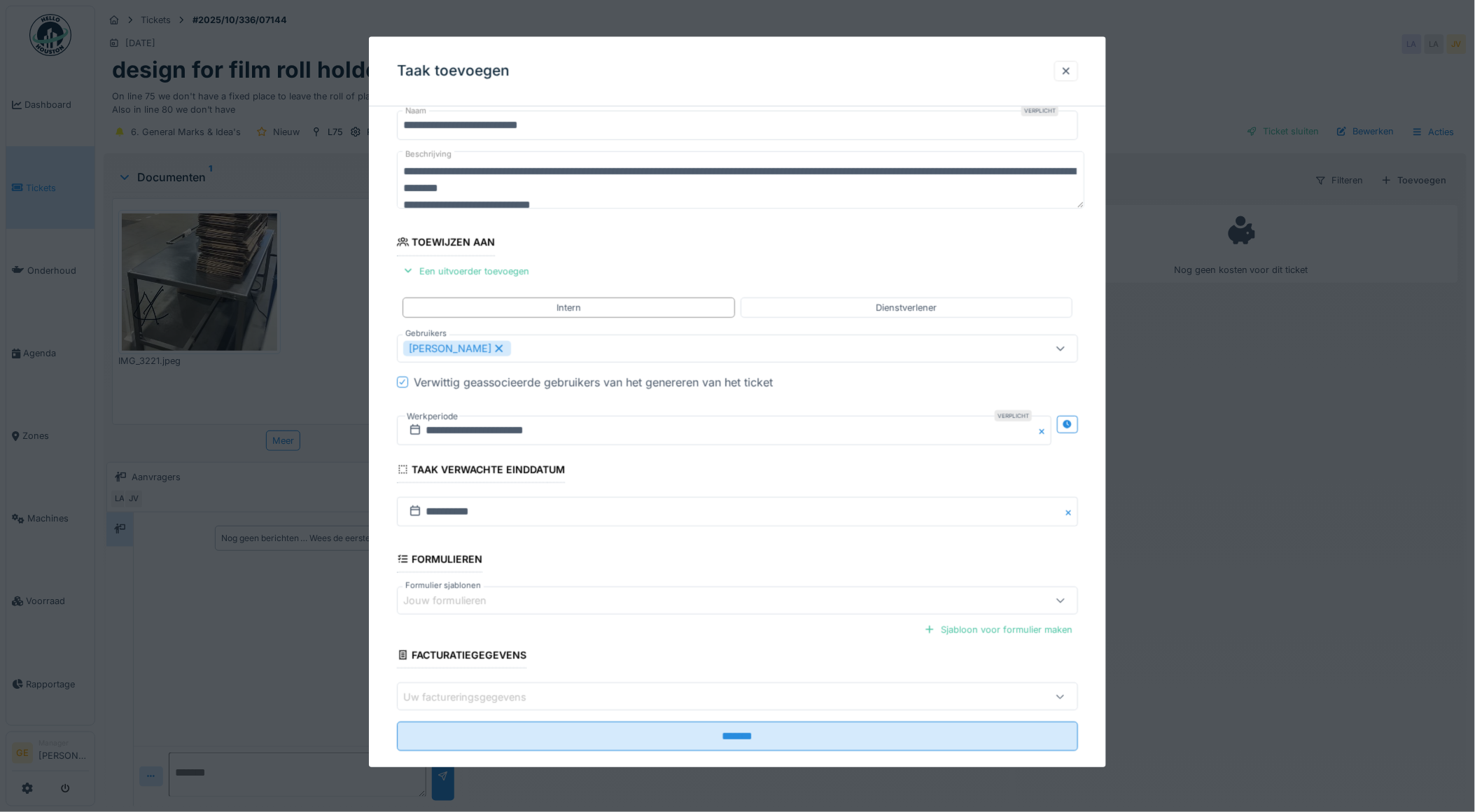
scroll to position [68, 0]
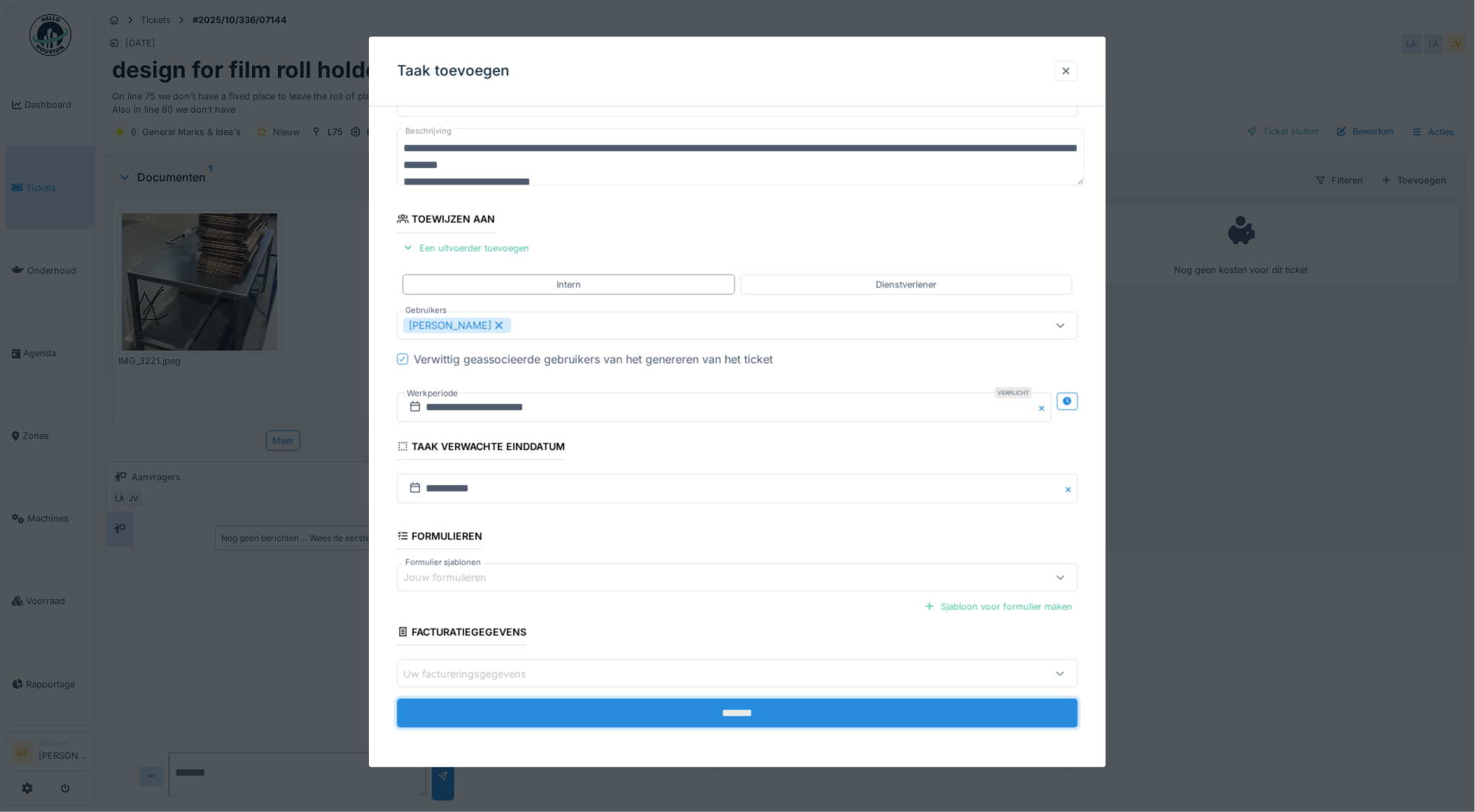
click at [607, 705] on input "*******" at bounding box center [738, 713] width 681 height 29
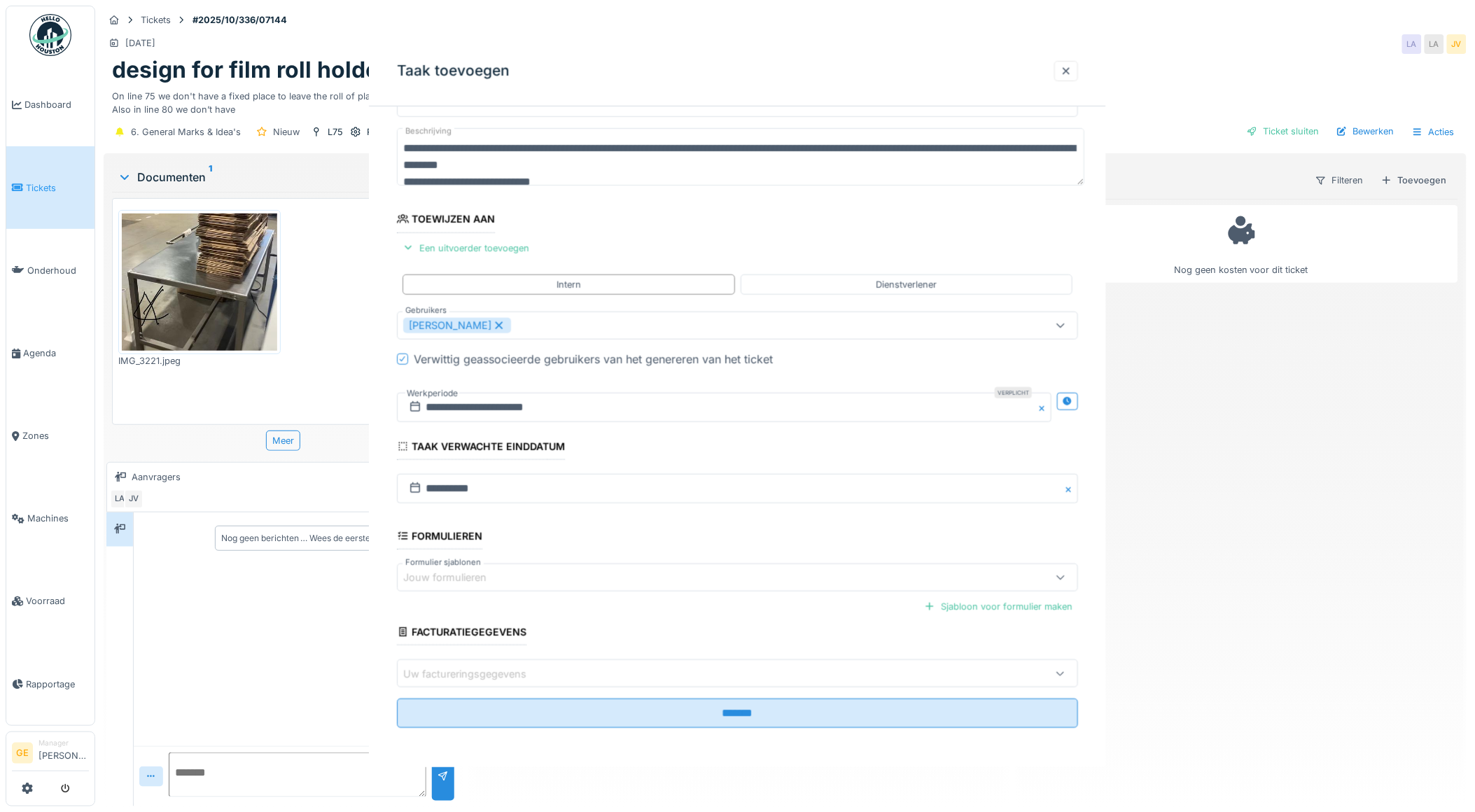
scroll to position [0, 0]
